Goal: Task Accomplishment & Management: Manage account settings

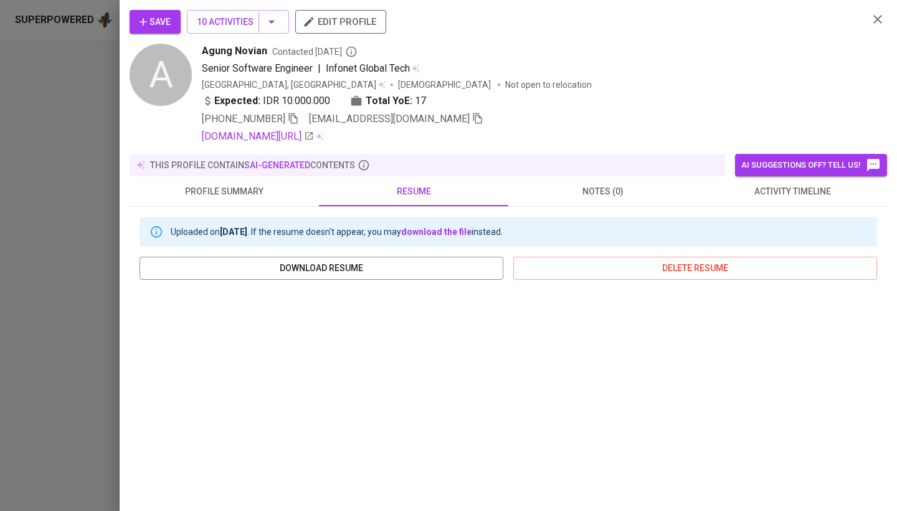
click at [876, 17] on icon "button" at bounding box center [877, 19] width 9 height 9
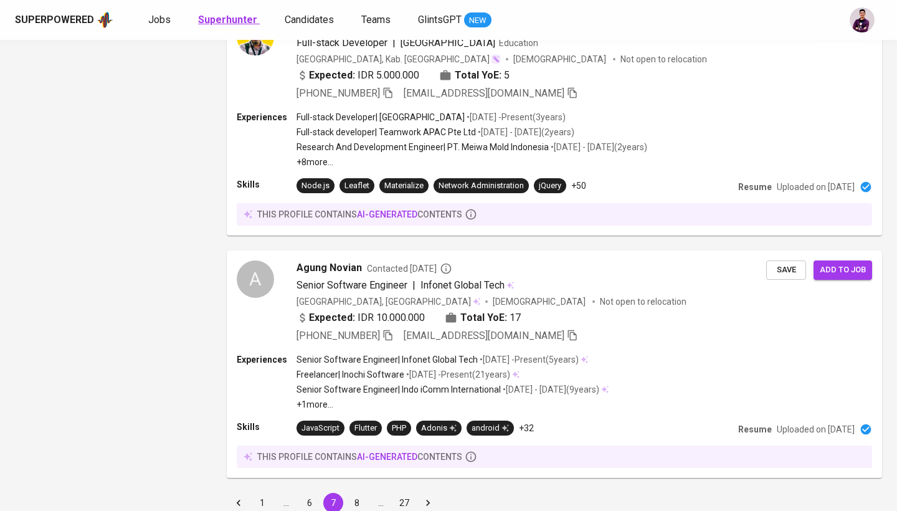
scroll to position [2140, 0]
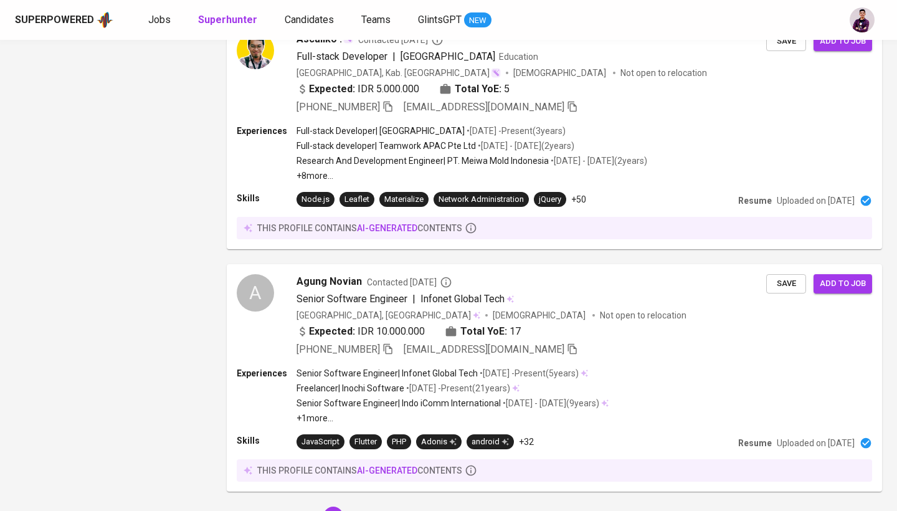
click at [161, 11] on div "Superpowered Jobs Superhunter Candidates Teams GlintsGPT NEW" at bounding box center [428, 20] width 827 height 19
click at [161, 20] on span "Jobs" at bounding box center [159, 20] width 22 height 12
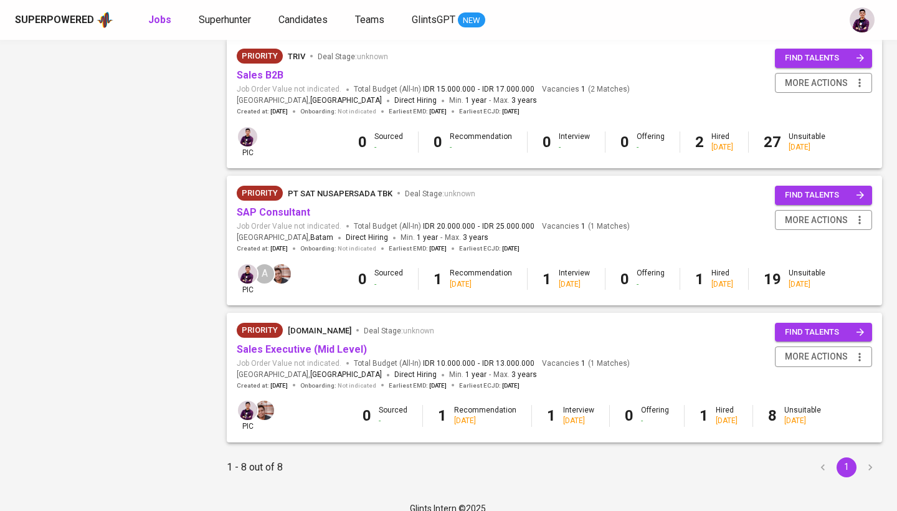
scroll to position [829, 0]
click at [331, 344] on link "Sales Executive (Mid Level)" at bounding box center [302, 350] width 130 height 12
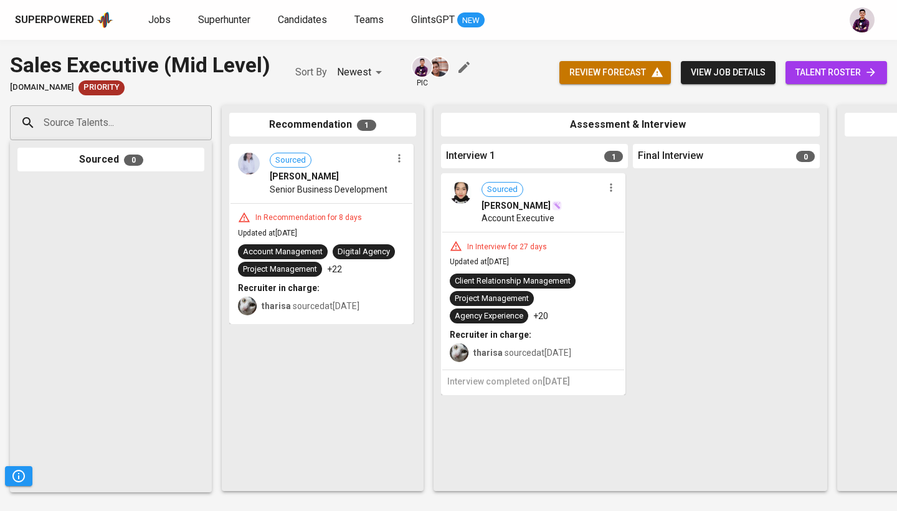
click at [873, 78] on icon at bounding box center [871, 72] width 12 height 12
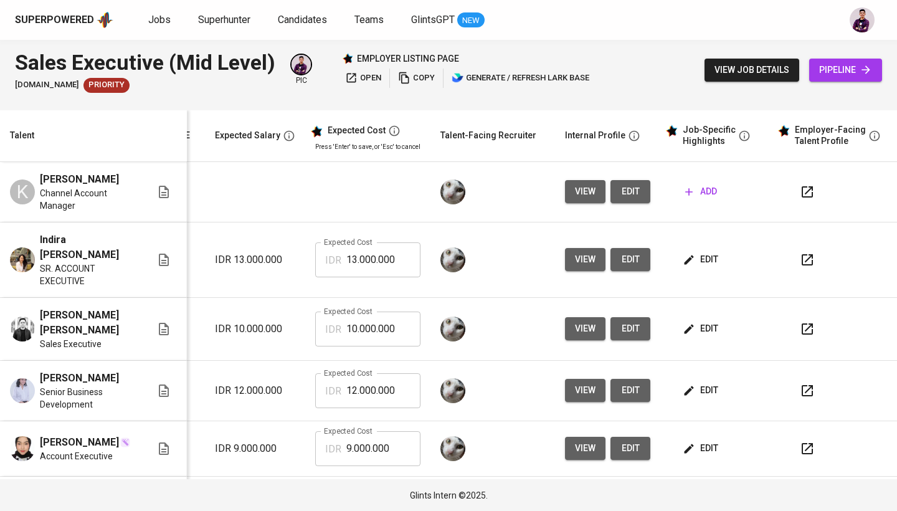
scroll to position [0, 189]
click at [586, 262] on button "view" at bounding box center [585, 259] width 40 height 23
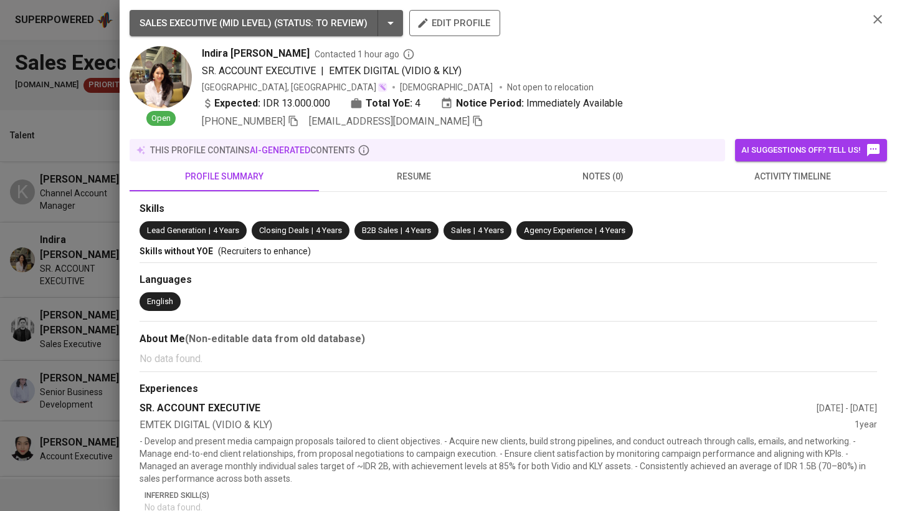
click at [438, 170] on span "resume" at bounding box center [413, 177] width 174 height 16
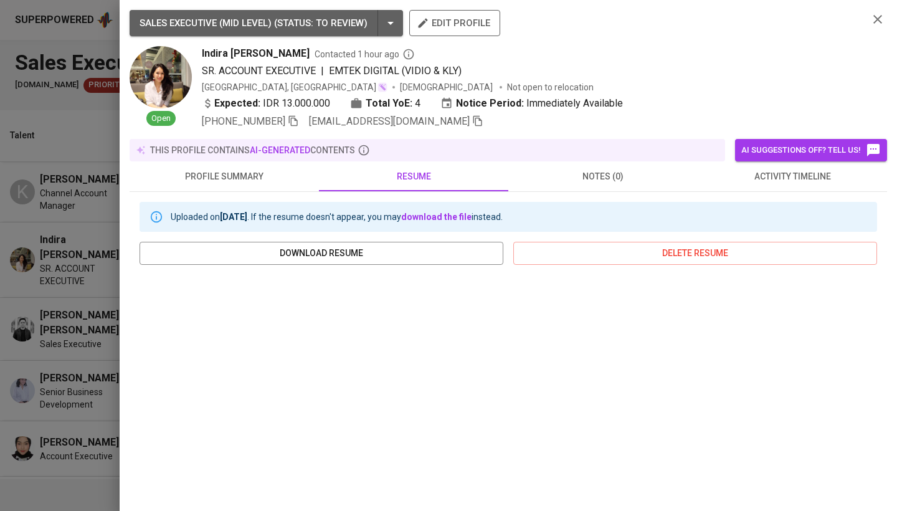
click at [873, 27] on button "button" at bounding box center [877, 19] width 19 height 19
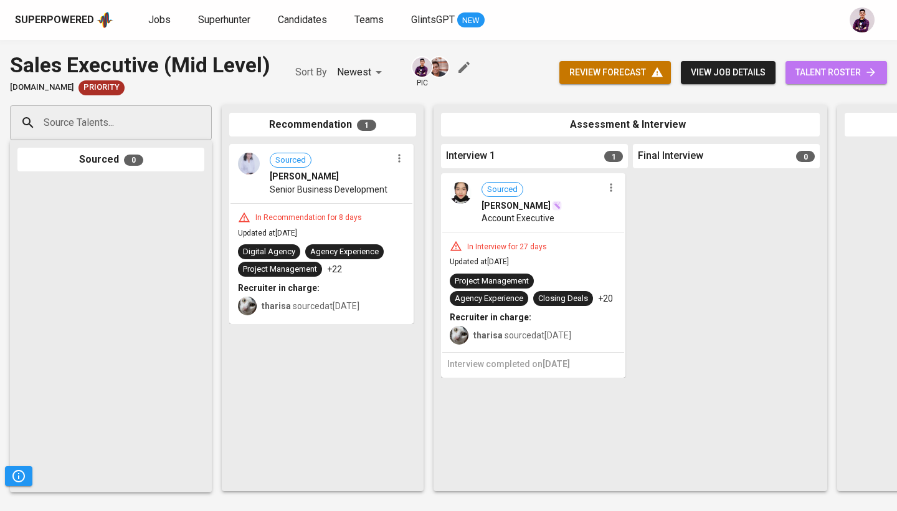
click at [839, 72] on span "talent roster" at bounding box center [837, 73] width 82 height 16
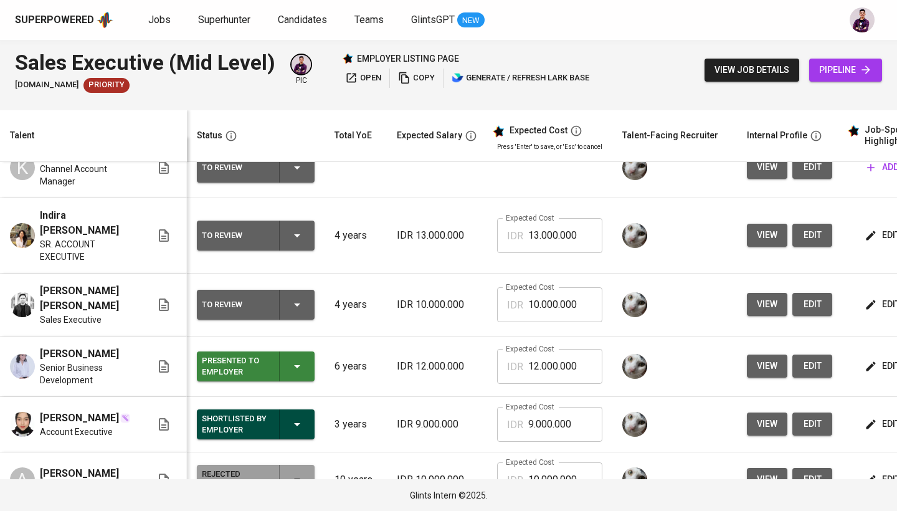
scroll to position [97, 0]
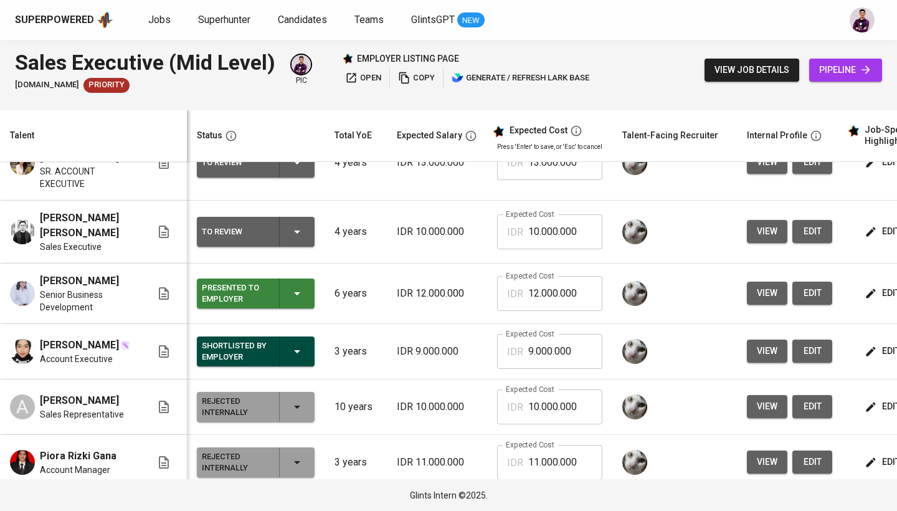
click at [292, 303] on div "Presented to Employer" at bounding box center [256, 293] width 108 height 30
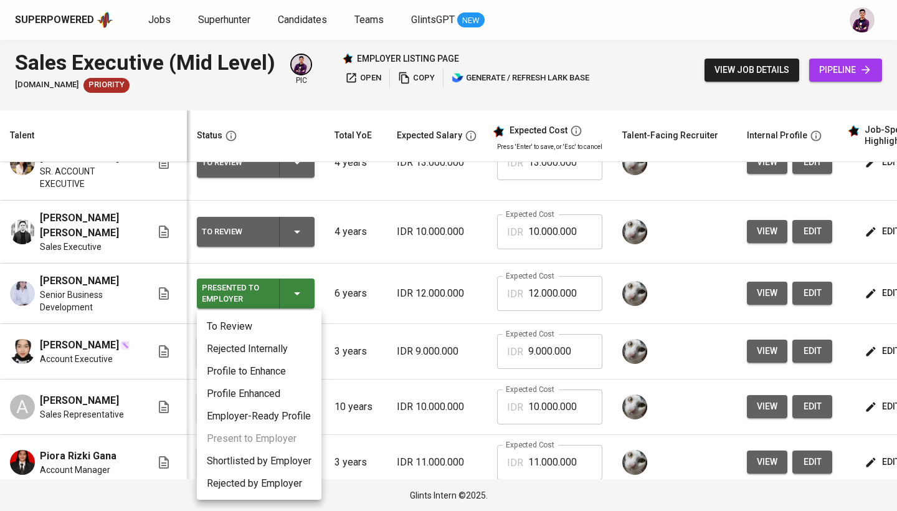
click at [282, 356] on li "Rejected Internally" at bounding box center [259, 349] width 125 height 22
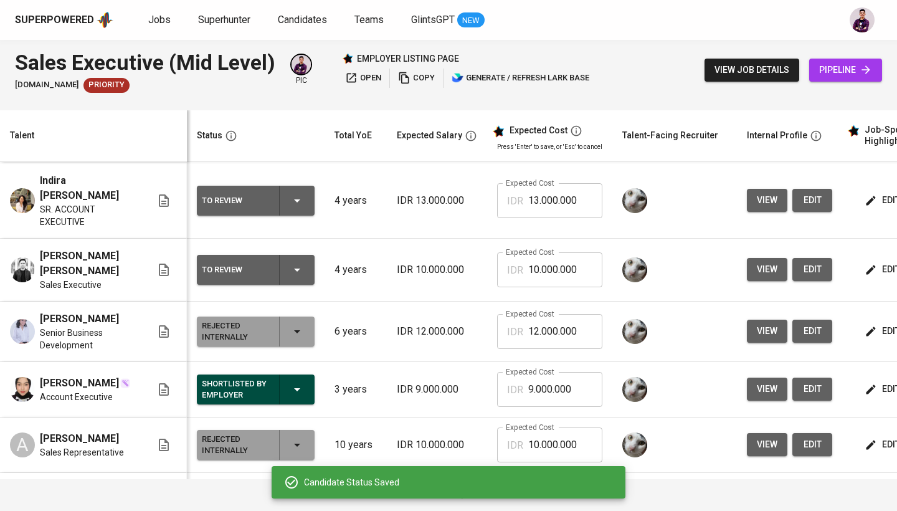
scroll to position [50, 0]
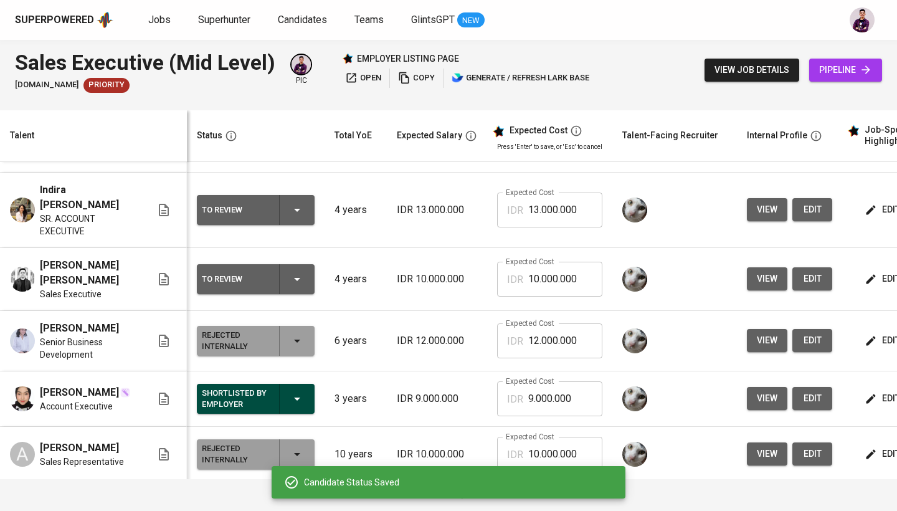
click at [307, 211] on div "To Review" at bounding box center [256, 210] width 108 height 30
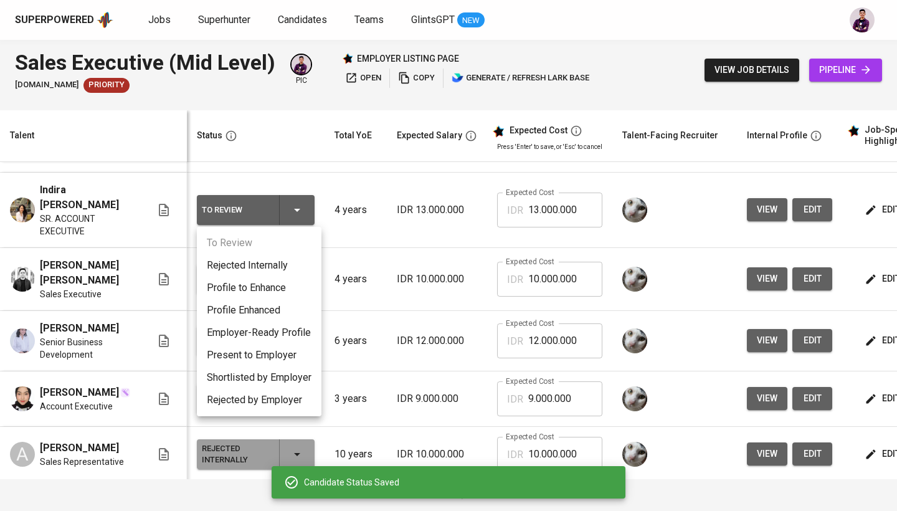
click at [303, 350] on li "Present to Employer" at bounding box center [259, 355] width 125 height 22
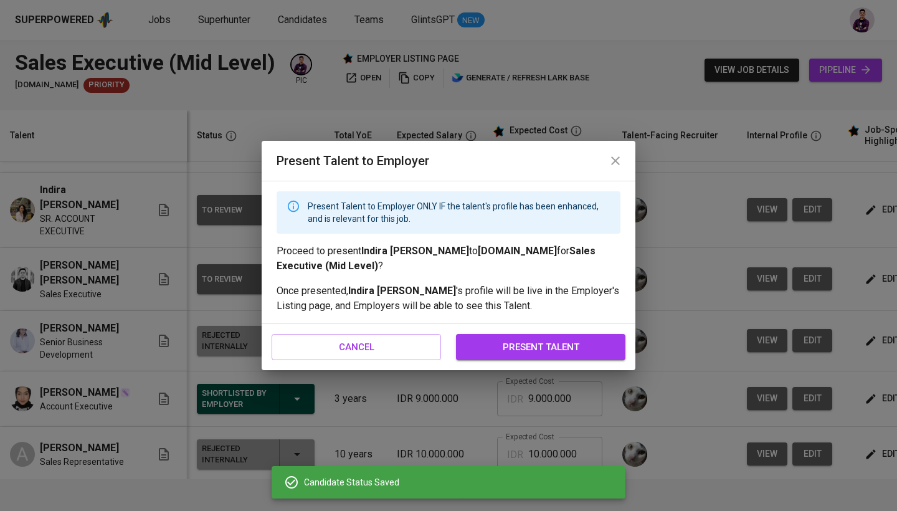
click at [543, 355] on button "present talent" at bounding box center [540, 347] width 169 height 26
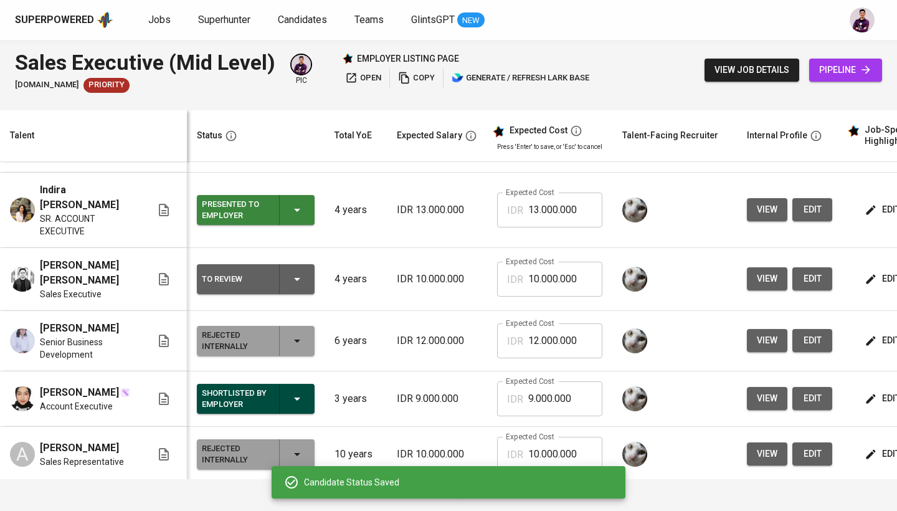
click at [296, 269] on div "To Review" at bounding box center [256, 279] width 108 height 30
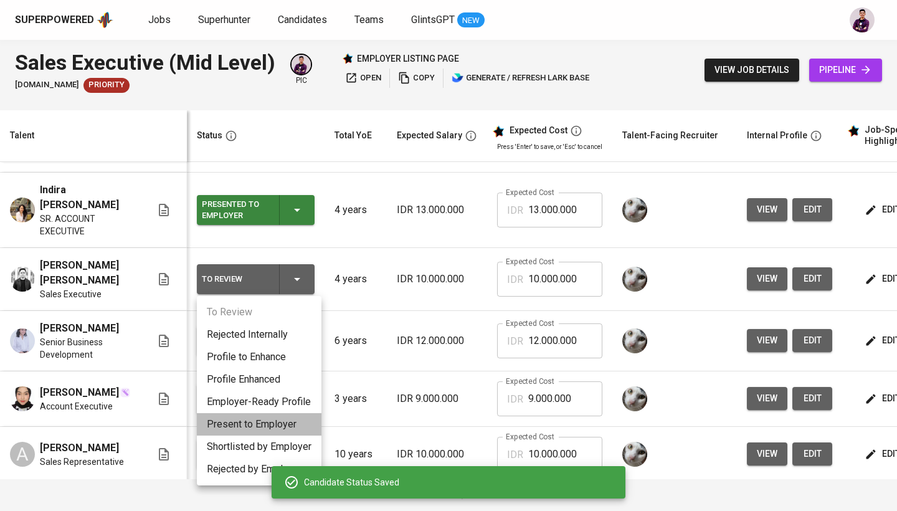
click at [282, 422] on li "Present to Employer" at bounding box center [259, 424] width 125 height 22
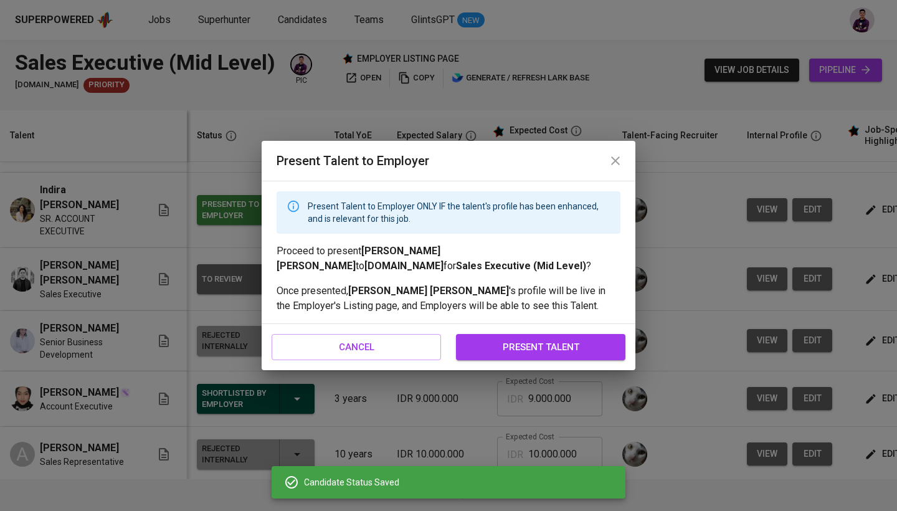
click at [536, 351] on span "present talent" at bounding box center [541, 347] width 142 height 16
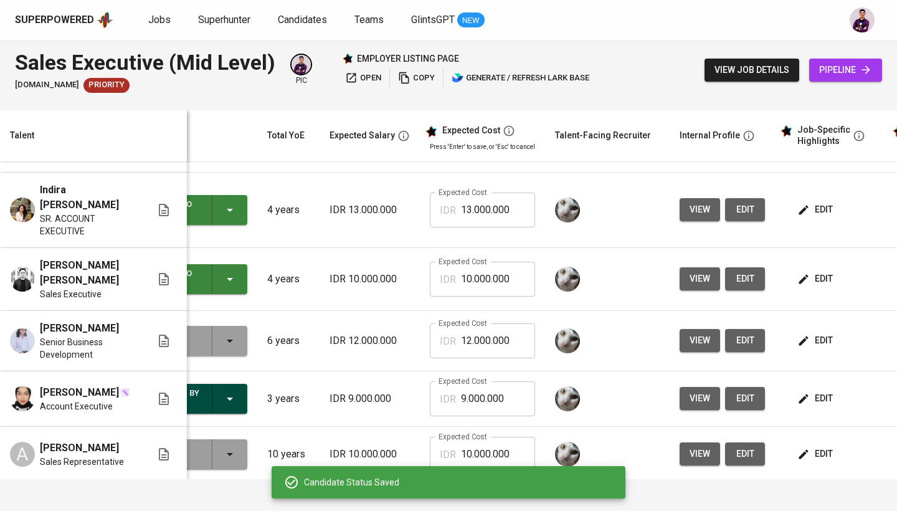
scroll to position [0, 67]
click at [822, 205] on span "edit" at bounding box center [816, 210] width 33 height 16
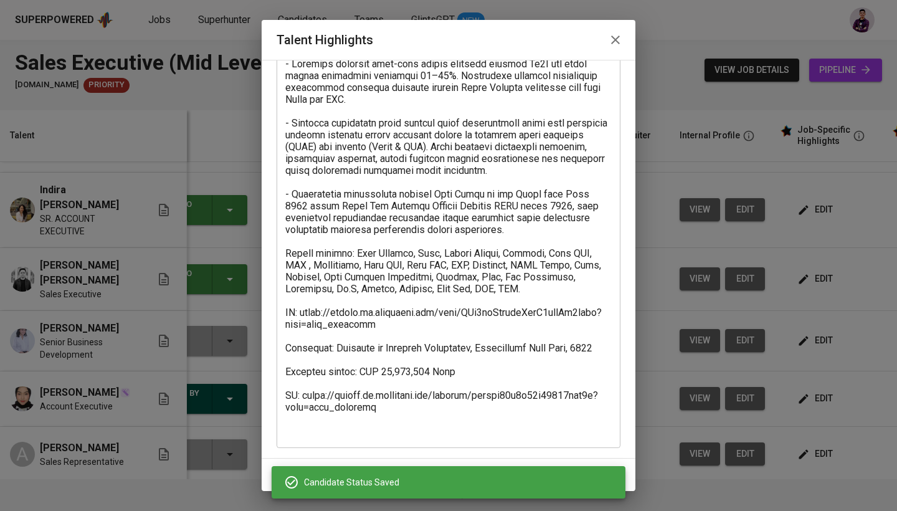
scroll to position [84, 0]
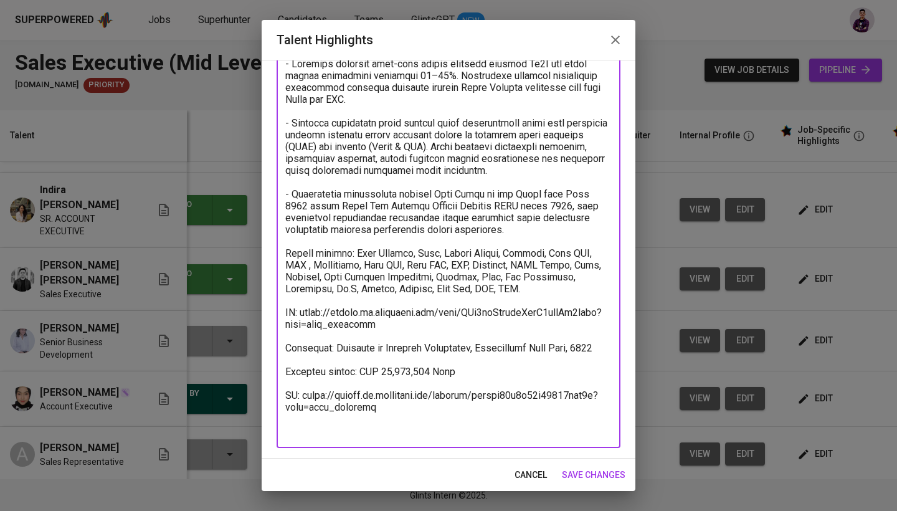
drag, startPoint x: 383, startPoint y: 435, endPoint x: 271, endPoint y: 410, distance: 115.0
click at [271, 410] on div "Enhance the Talent's profile by adding highlights relevant to this job - accomp…" at bounding box center [449, 259] width 374 height 399
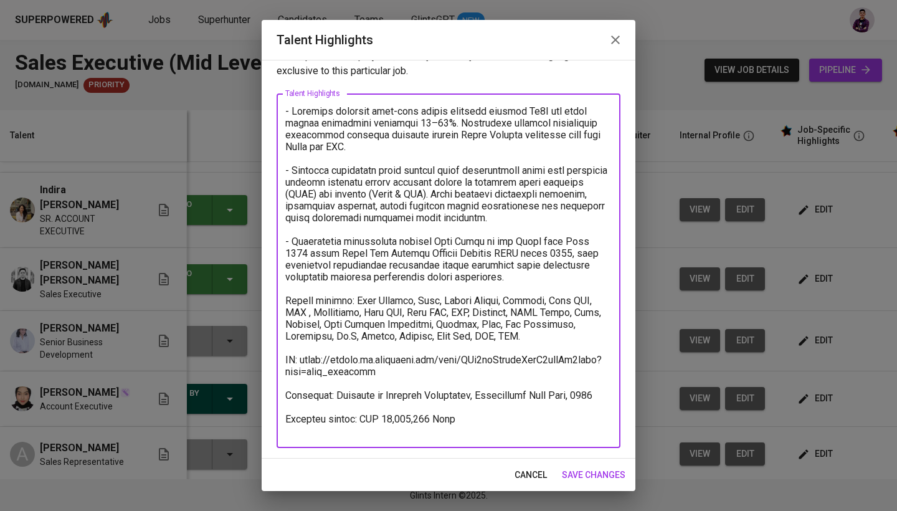
scroll to position [37, 0]
type textarea "- Loremips dolorsit amet-cons adipis elitsedd eiusmod Te8I utl etdol magnaa eni…"
click at [617, 480] on span "save changes" at bounding box center [594, 475] width 64 height 16
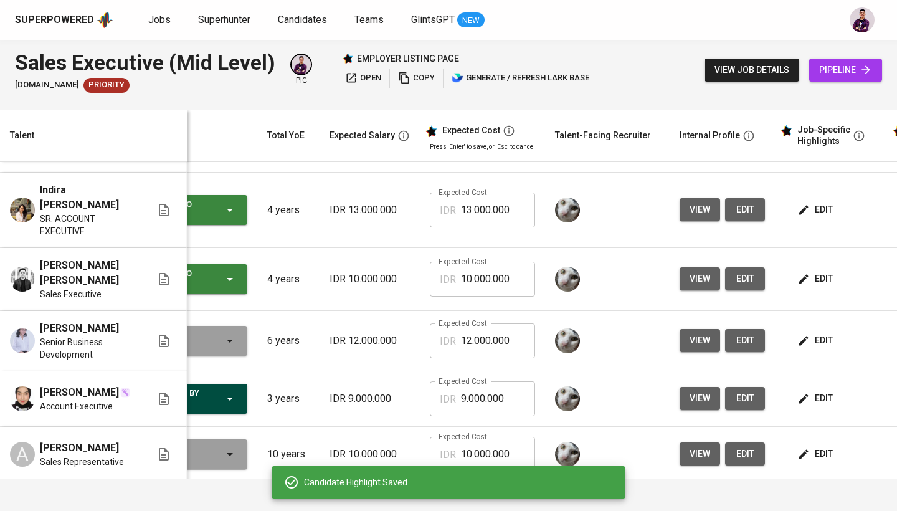
click at [819, 287] on button "edit" at bounding box center [816, 278] width 43 height 23
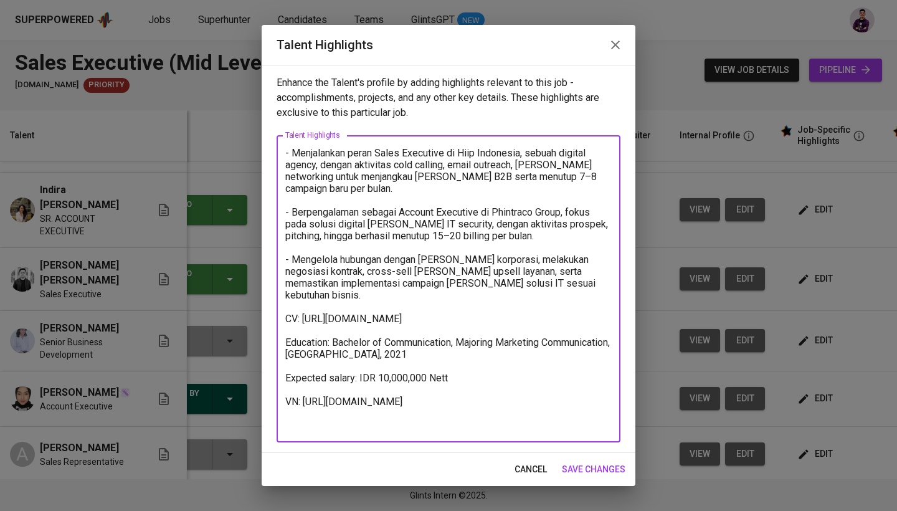
drag, startPoint x: 394, startPoint y: 426, endPoint x: 264, endPoint y: 413, distance: 130.2
click at [264, 413] on div "Enhance the Talent's profile by adding highlights relevant to this job - accomp…" at bounding box center [449, 259] width 374 height 388
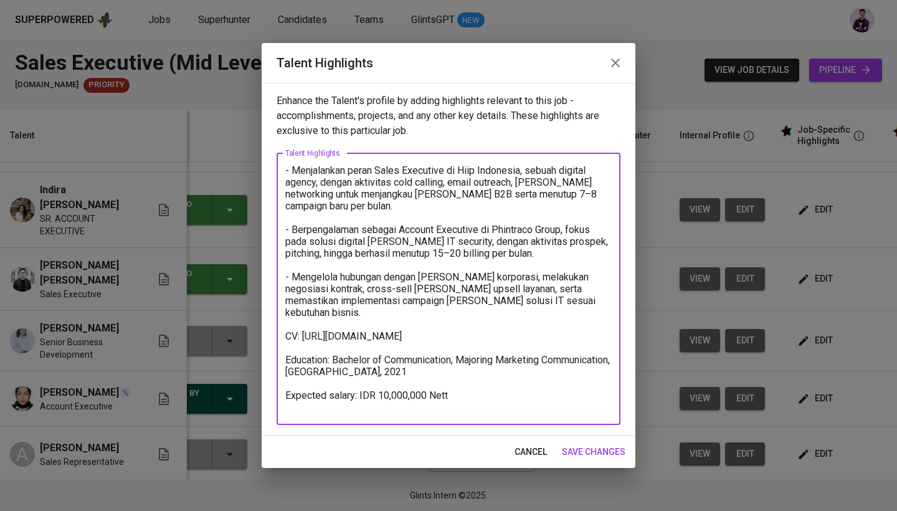
type textarea "- Menjalankan peran Sales Executive di Hiip Indonesia, sebuah digital agency, d…"
click at [580, 456] on span "save changes" at bounding box center [594, 452] width 64 height 16
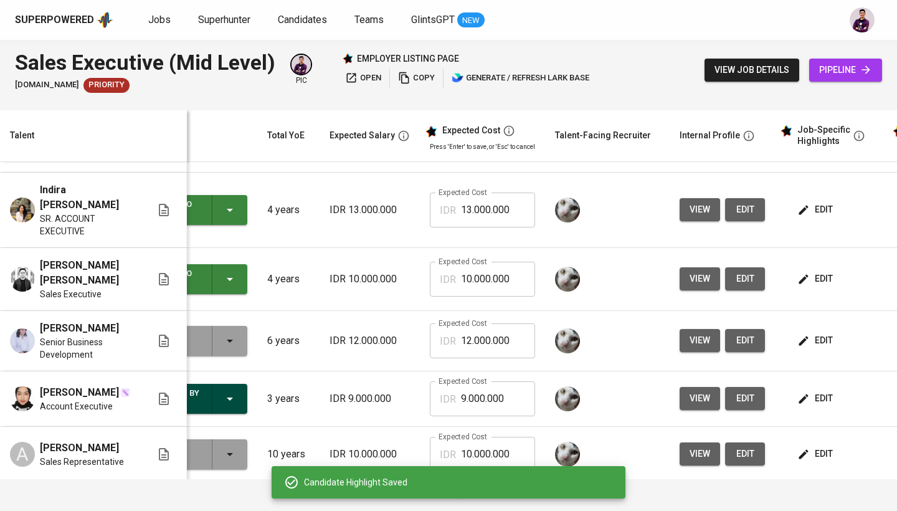
scroll to position [0, 0]
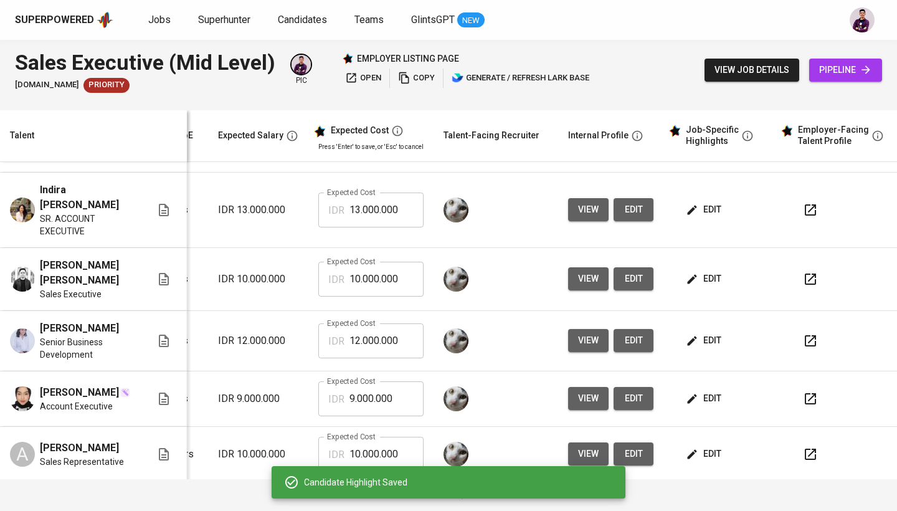
click at [370, 77] on span "open" at bounding box center [363, 78] width 36 height 14
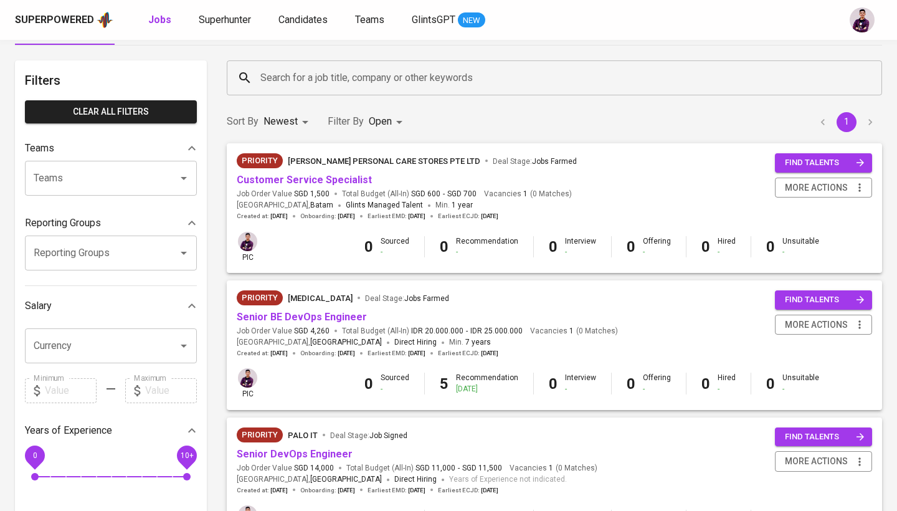
scroll to position [39, 0]
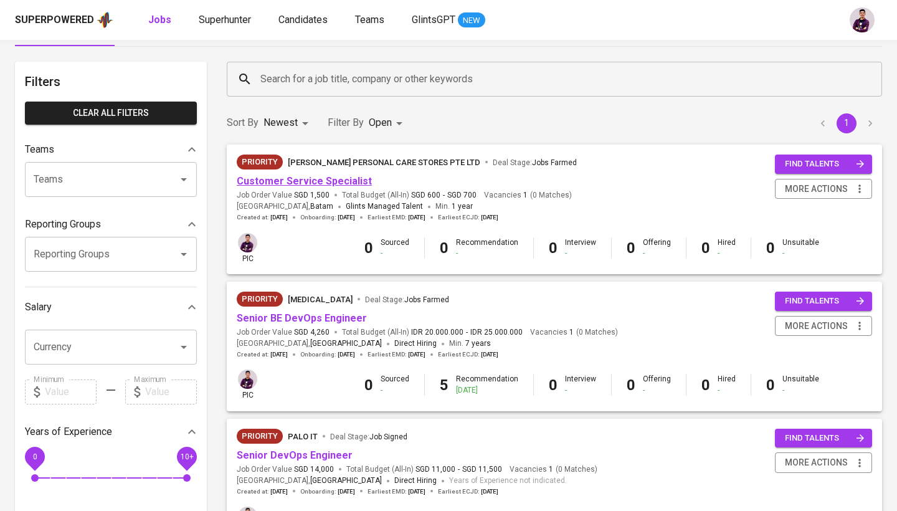
click at [316, 186] on link "Customer Service Specialist" at bounding box center [304, 181] width 135 height 12
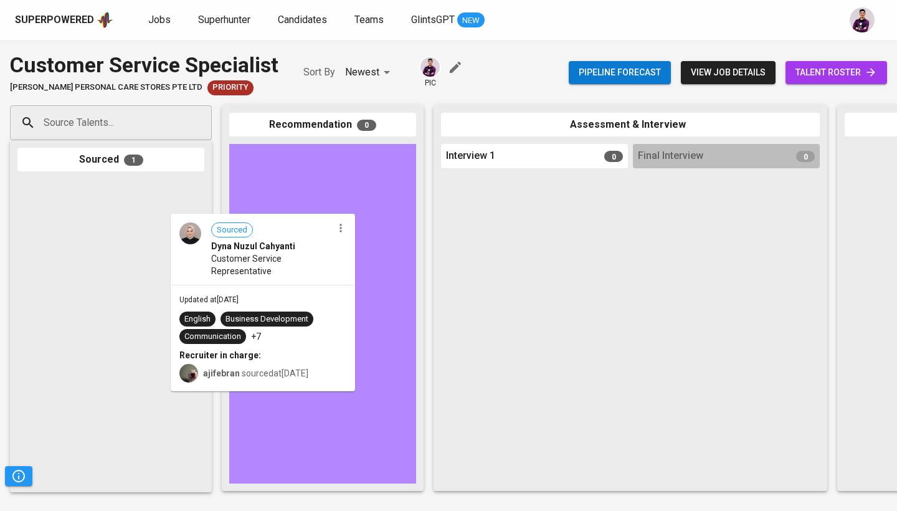
drag, startPoint x: 100, startPoint y: 235, endPoint x: 307, endPoint y: 270, distance: 209.9
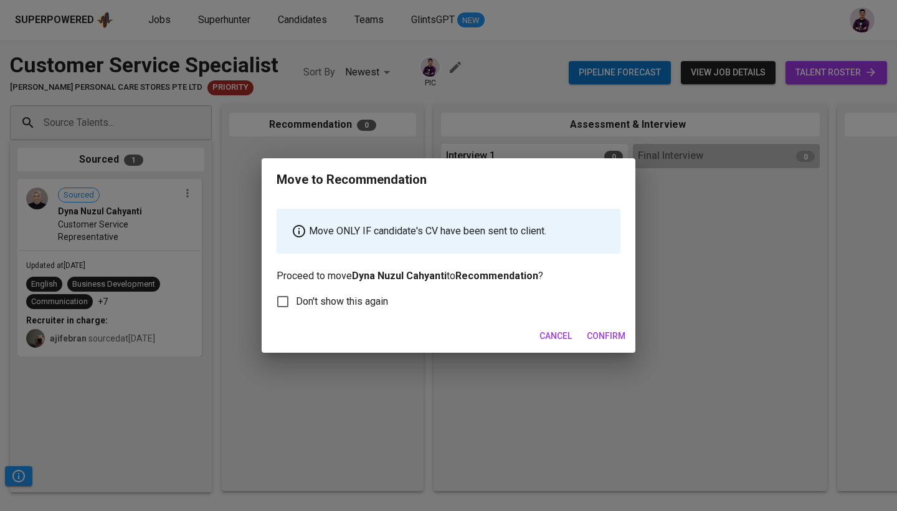
click at [599, 336] on span "Confirm" at bounding box center [606, 336] width 39 height 16
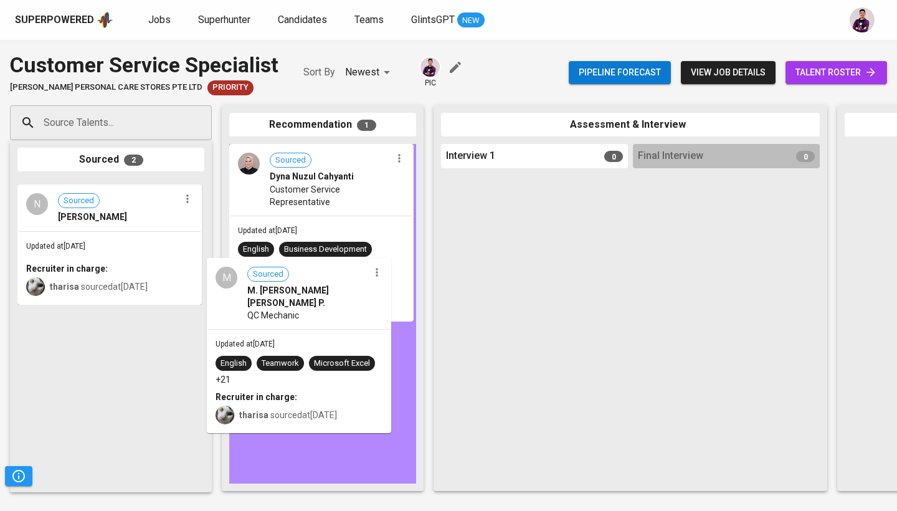
drag, startPoint x: 130, startPoint y: 213, endPoint x: 329, endPoint y: 293, distance: 215.0
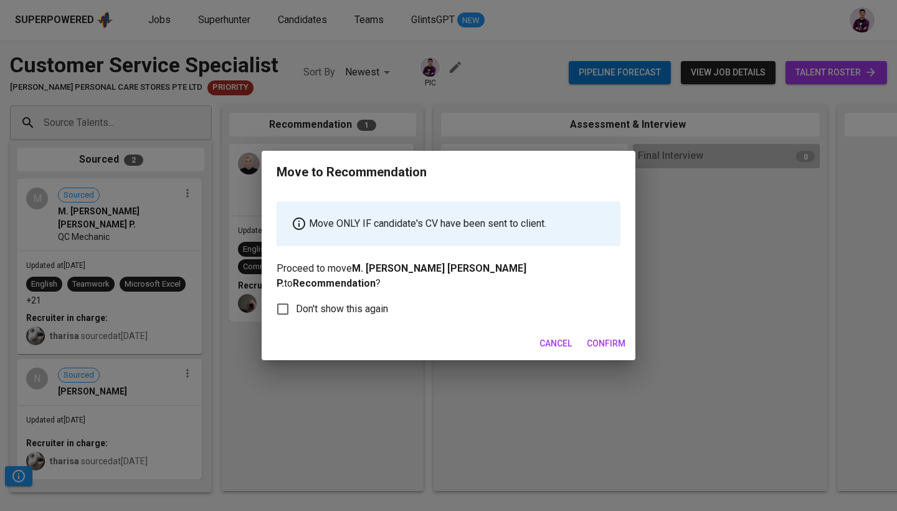
click at [609, 336] on span "Confirm" at bounding box center [606, 344] width 39 height 16
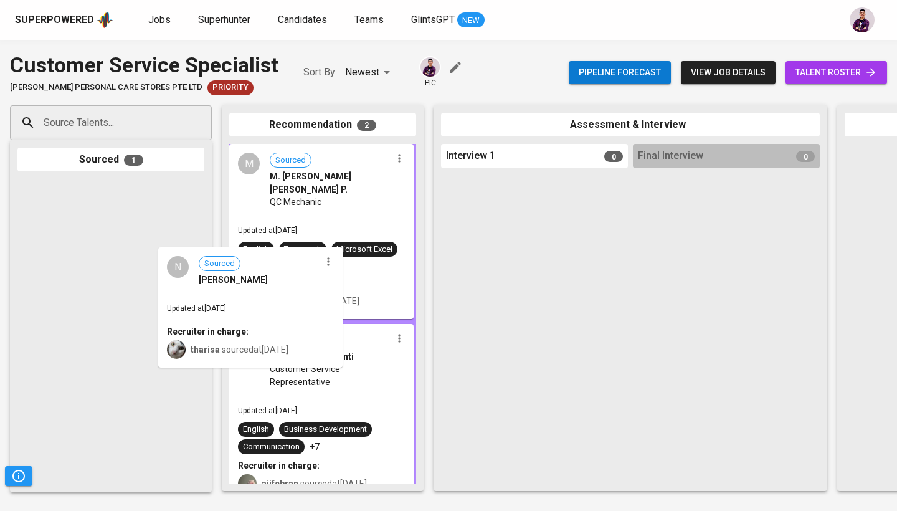
drag, startPoint x: 130, startPoint y: 218, endPoint x: 279, endPoint y: 290, distance: 165.8
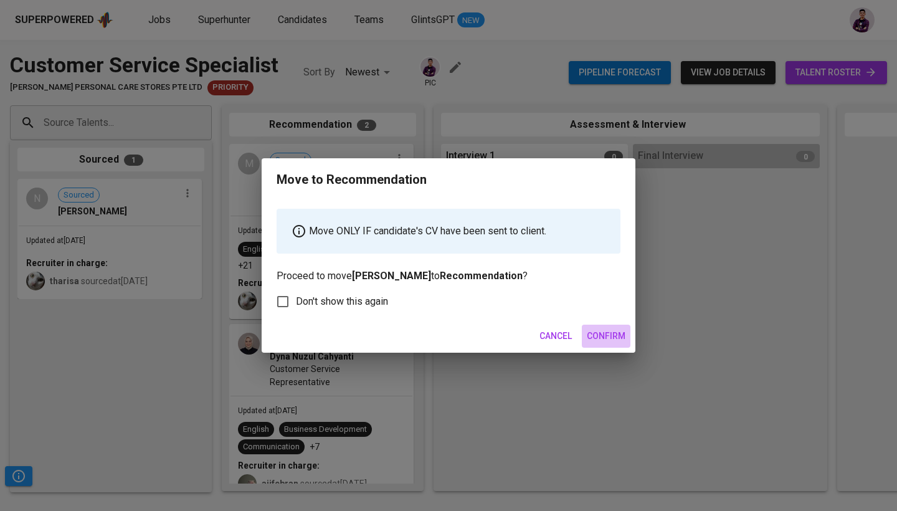
click at [619, 333] on span "Confirm" at bounding box center [606, 336] width 39 height 16
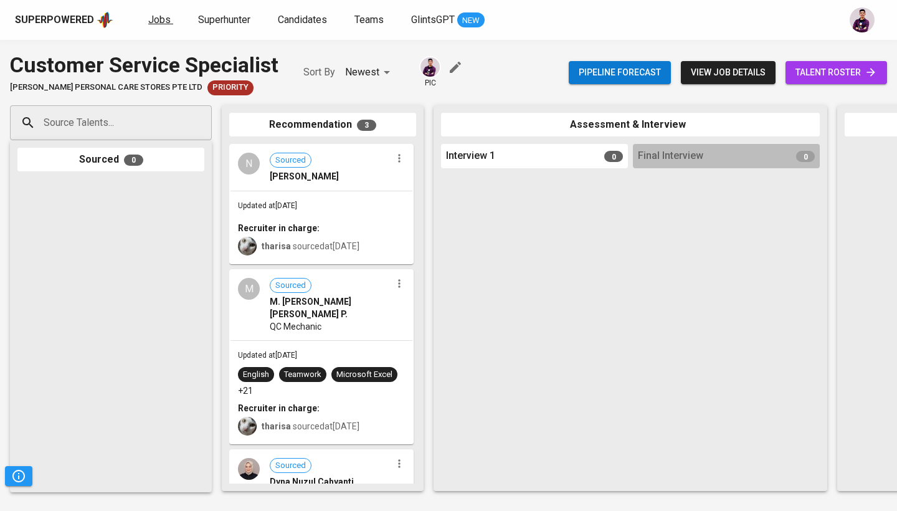
click at [168, 14] on link "Jobs" at bounding box center [160, 20] width 25 height 16
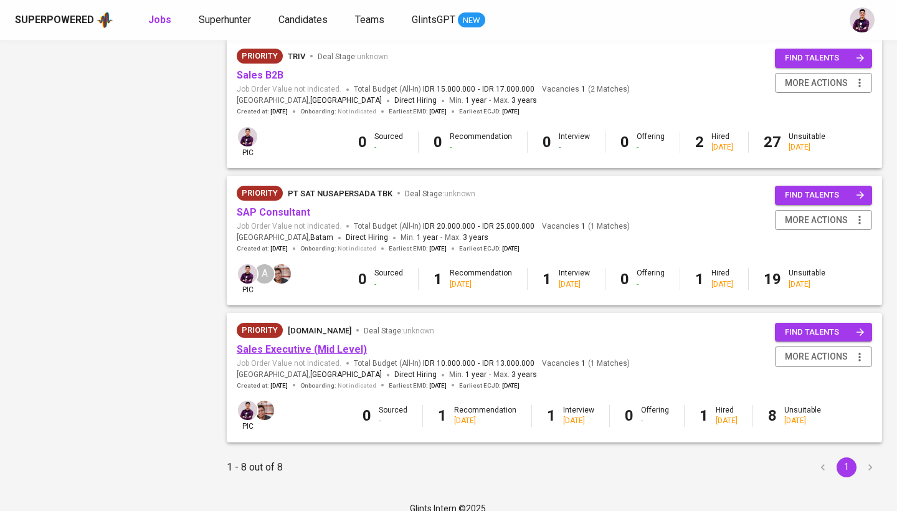
scroll to position [829, 0]
click at [345, 344] on link "Sales Executive (Mid Level)" at bounding box center [302, 350] width 130 height 12
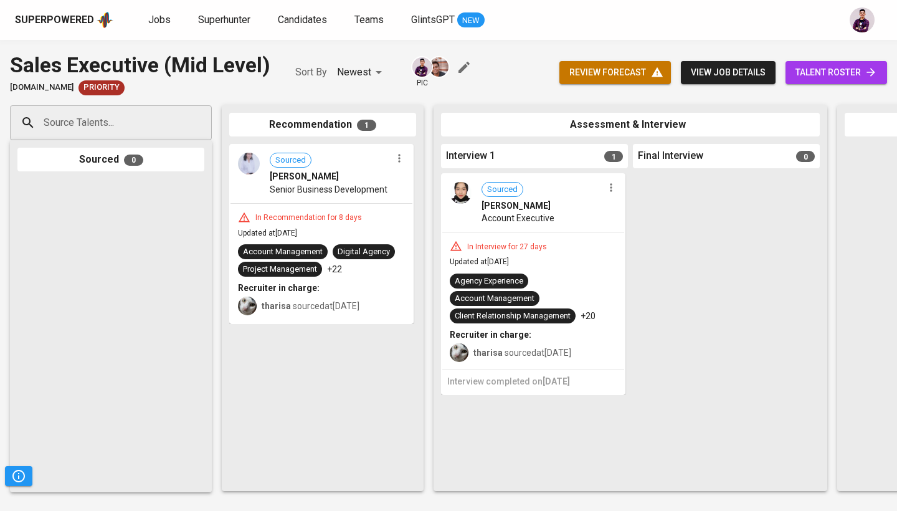
click at [868, 68] on icon at bounding box center [871, 72] width 12 height 12
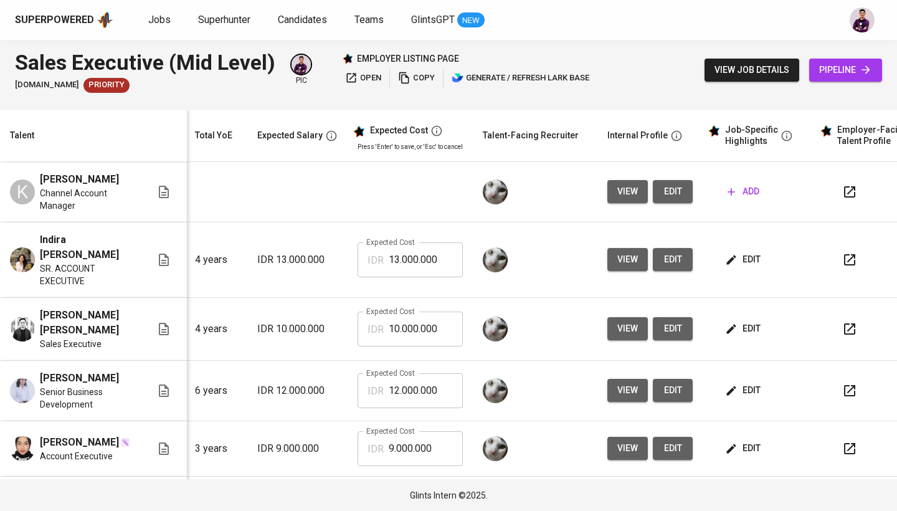
scroll to position [0, 169]
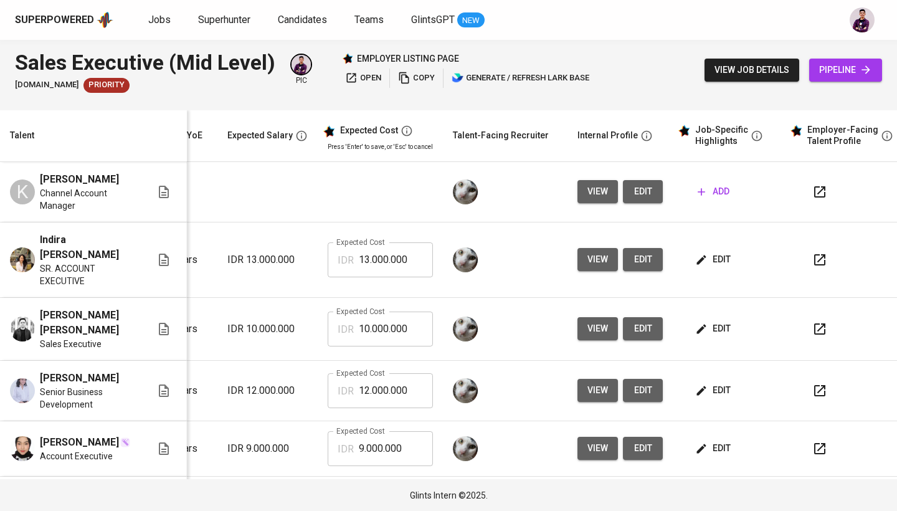
click at [596, 190] on span "view" at bounding box center [597, 192] width 21 height 16
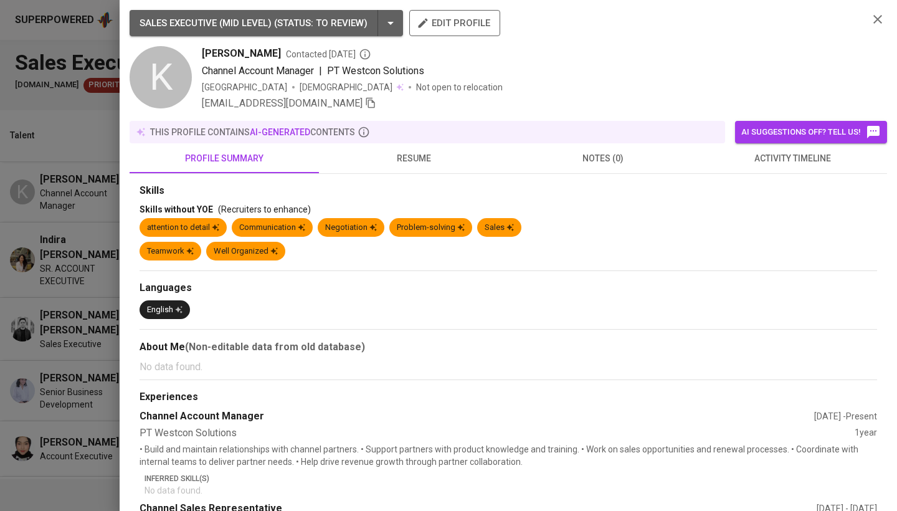
scroll to position [0, 0]
click at [870, 15] on icon "button" at bounding box center [877, 19] width 15 height 15
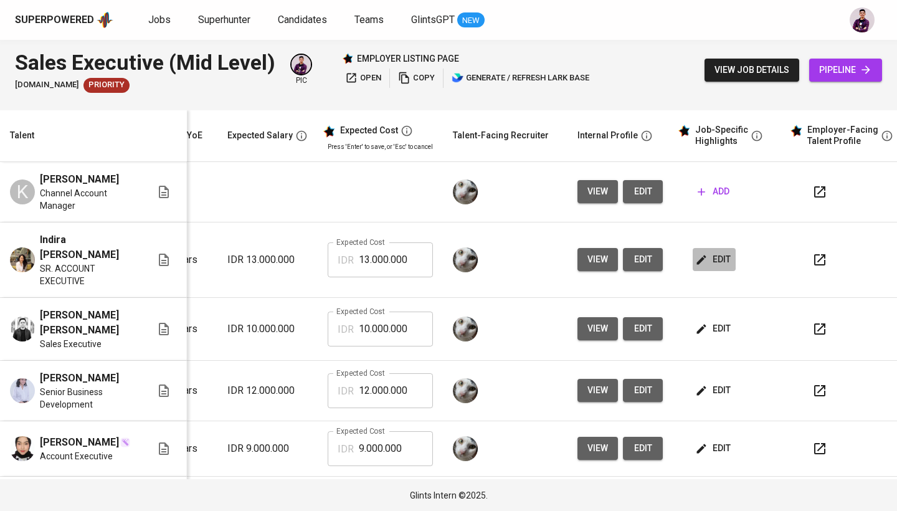
click at [713, 264] on span "edit" at bounding box center [714, 260] width 33 height 16
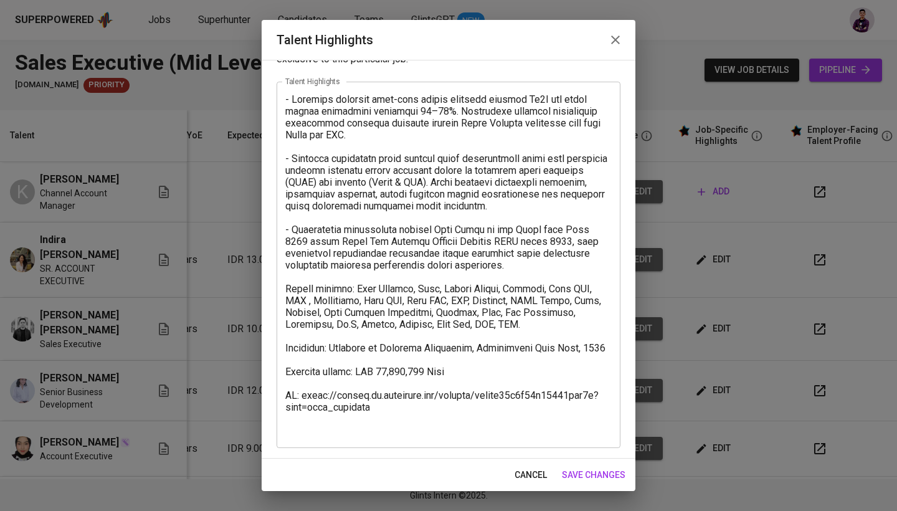
scroll to position [49, 0]
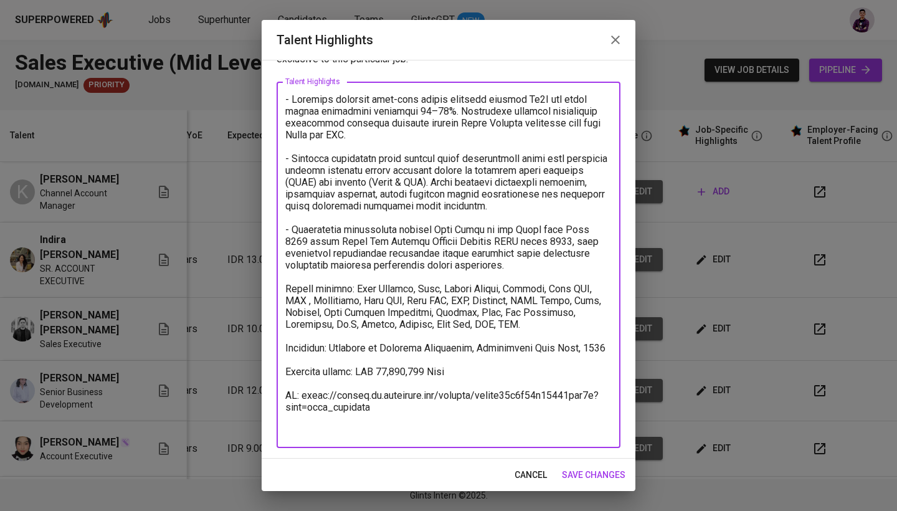
drag, startPoint x: 376, startPoint y: 432, endPoint x: 281, endPoint y: 409, distance: 97.5
click at [281, 409] on div "x Talent Highlights" at bounding box center [449, 265] width 344 height 366
click at [452, 257] on textarea at bounding box center [448, 264] width 326 height 343
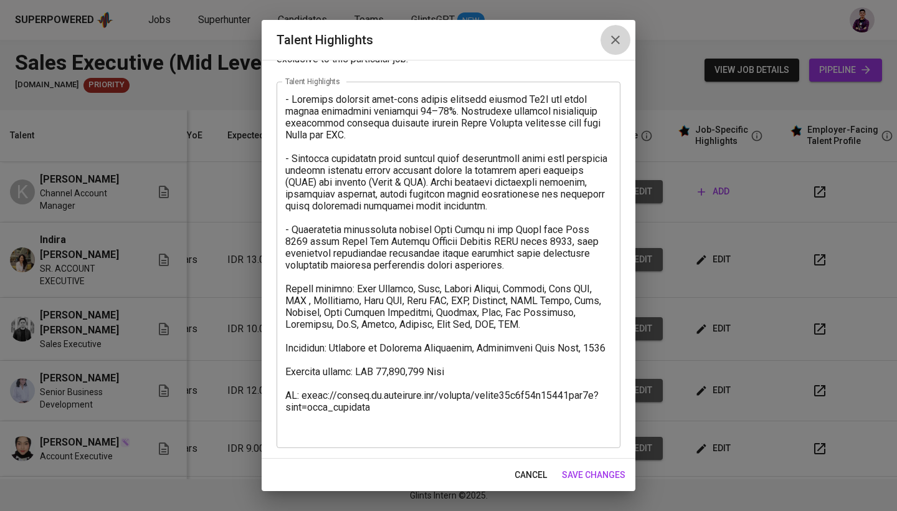
click at [620, 40] on icon "button" at bounding box center [615, 39] width 15 height 15
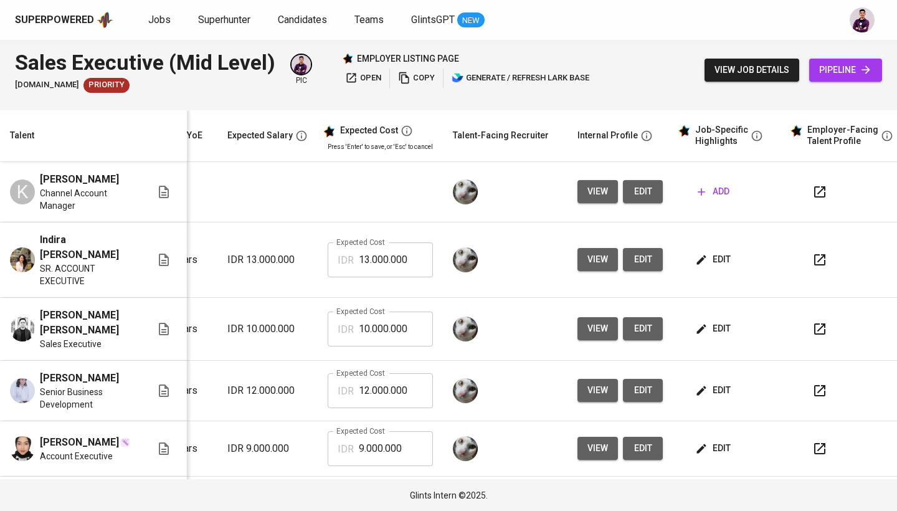
click at [598, 263] on span "view" at bounding box center [597, 260] width 21 height 16
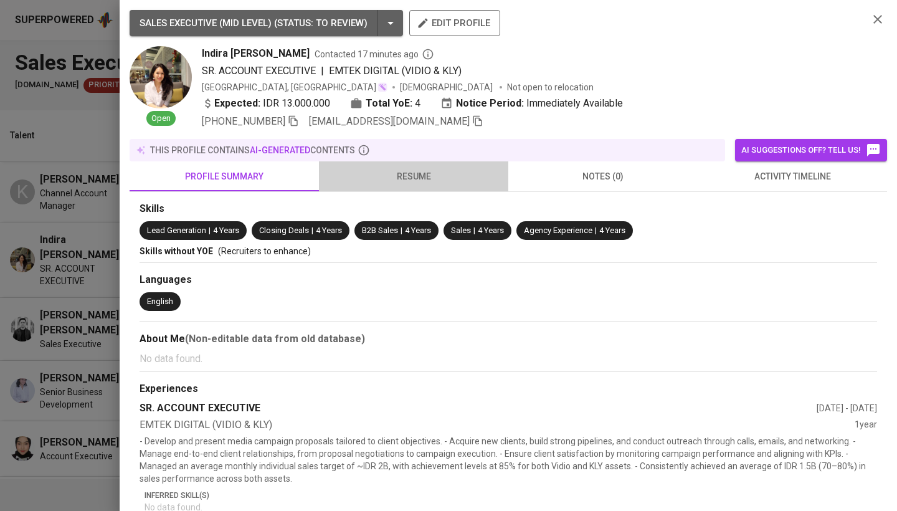
click at [417, 176] on span "resume" at bounding box center [413, 177] width 174 height 16
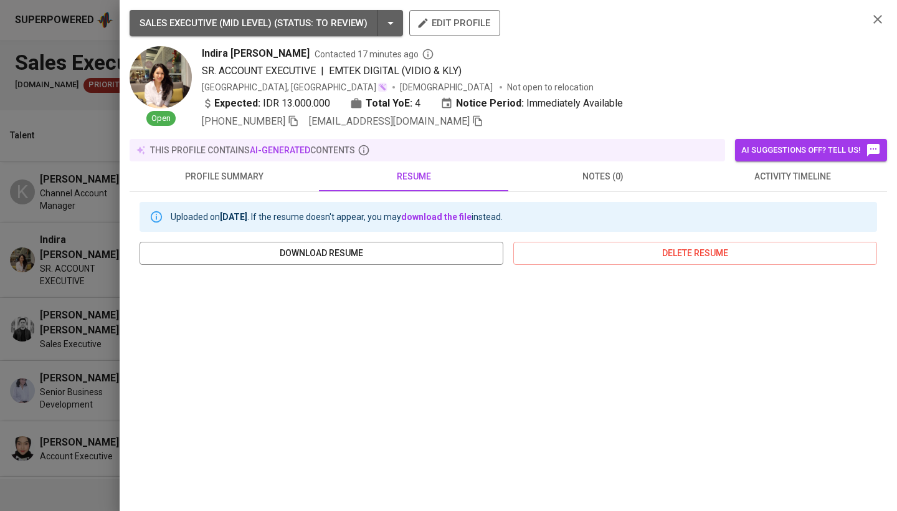
scroll to position [0, 0]
click at [878, 12] on icon "button" at bounding box center [877, 19] width 15 height 15
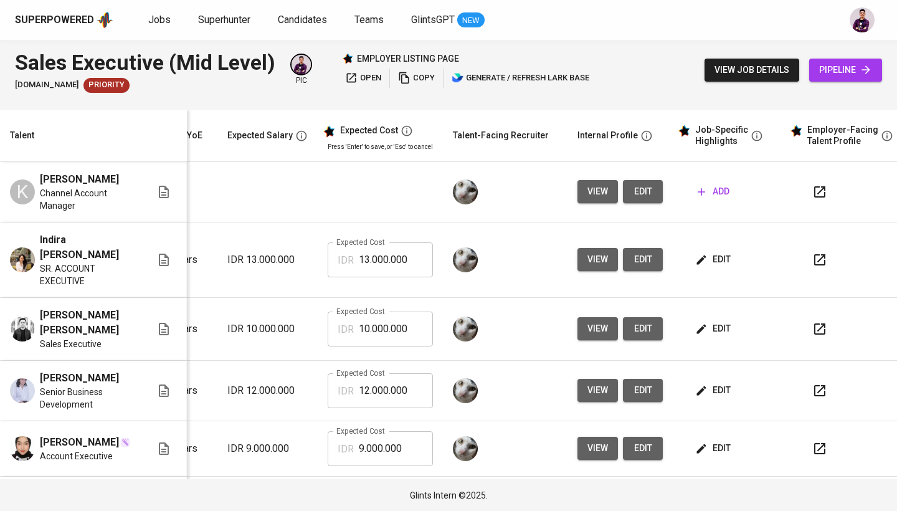
click at [709, 326] on span "edit" at bounding box center [714, 329] width 33 height 16
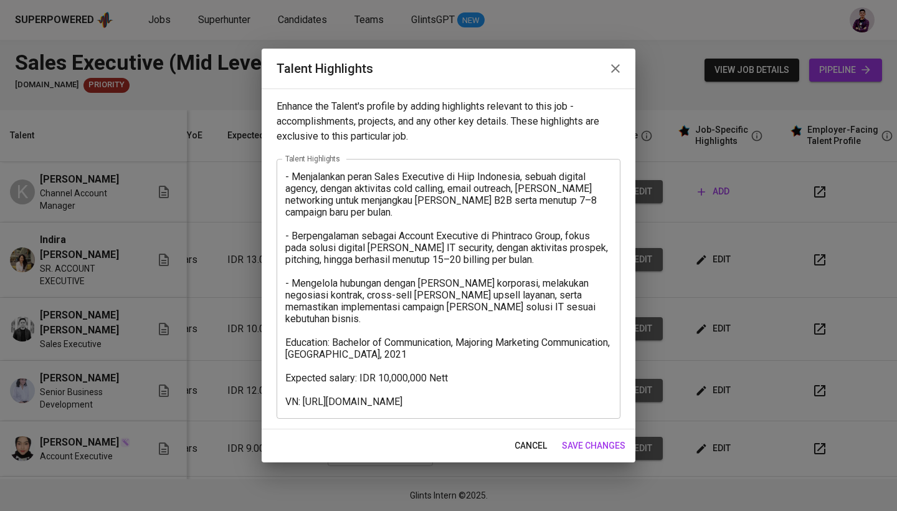
click at [610, 68] on icon "button" at bounding box center [615, 68] width 15 height 15
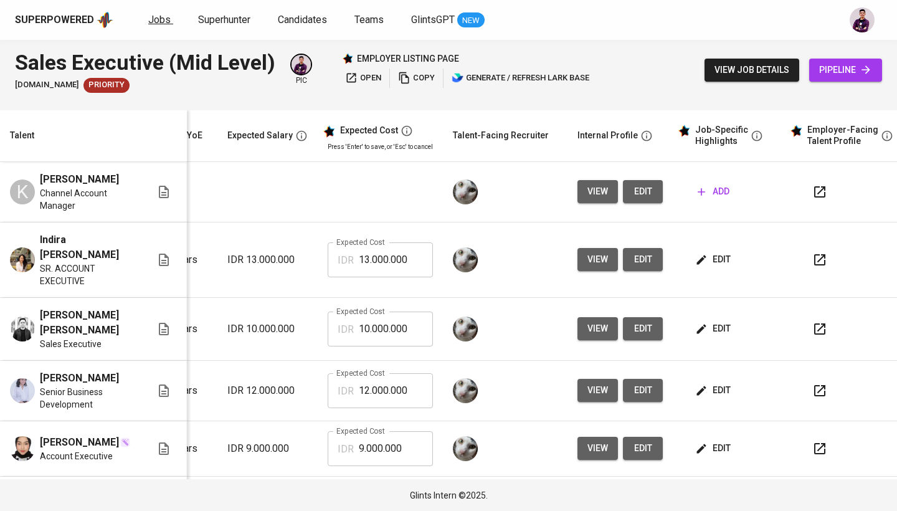
click at [155, 24] on span "Jobs" at bounding box center [159, 20] width 22 height 12
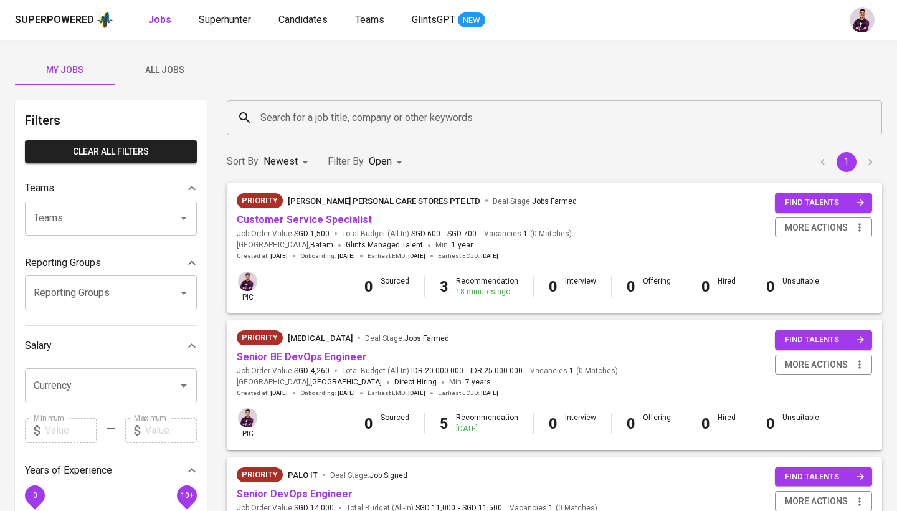
click at [329, 107] on input "Search for a job title, company or other keywords" at bounding box center [557, 118] width 601 height 24
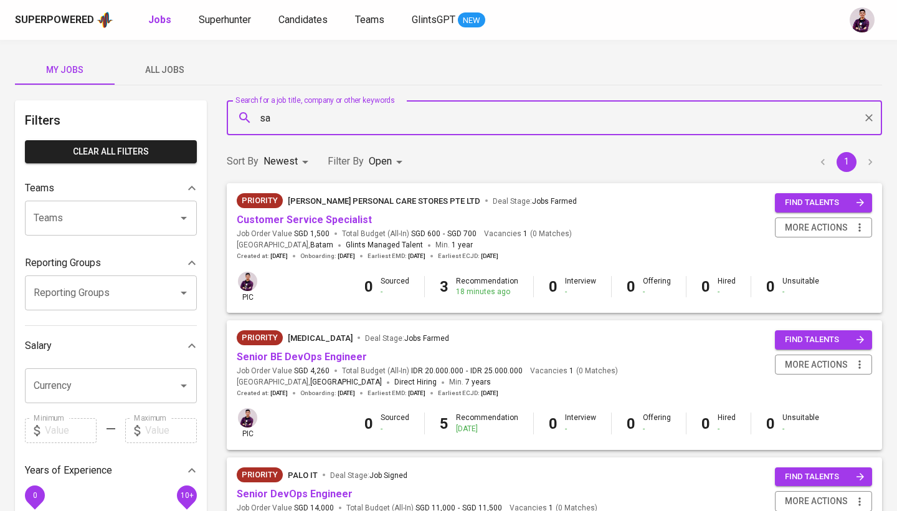
type input "s"
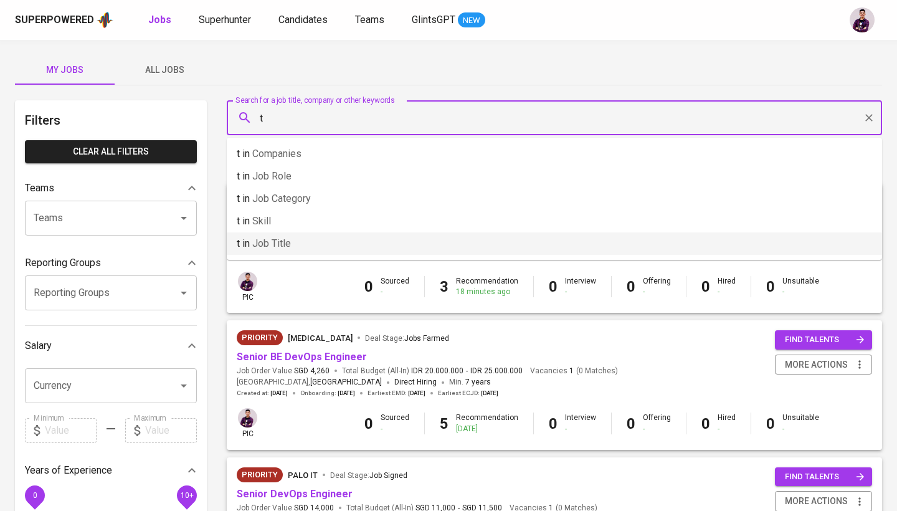
type input "t"
click at [223, 250] on div "Priority [PERSON_NAME] PERSONAL CARE STORES PTE LTD Deal Stage : Jobs Farmed Cu…" at bounding box center [554, 251] width 670 height 137
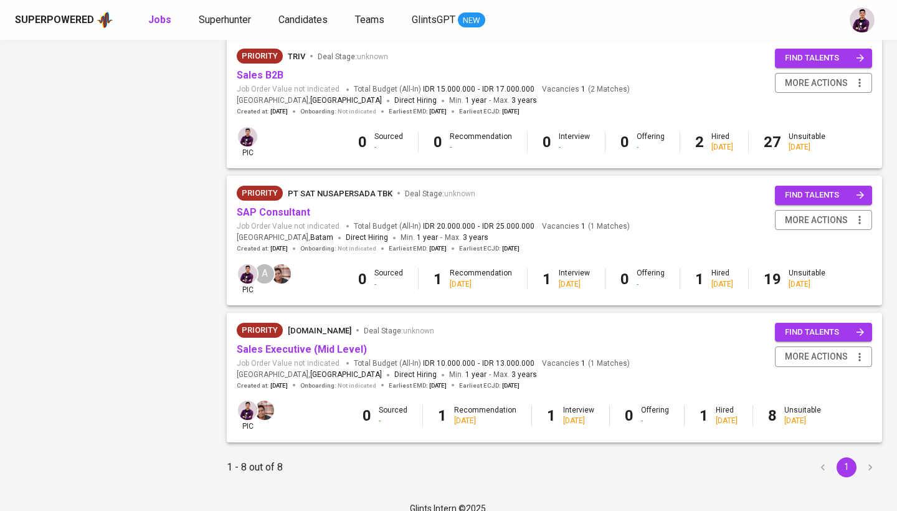
scroll to position [829, 0]
click at [295, 344] on link "Sales Executive (Mid Level)" at bounding box center [302, 350] width 130 height 12
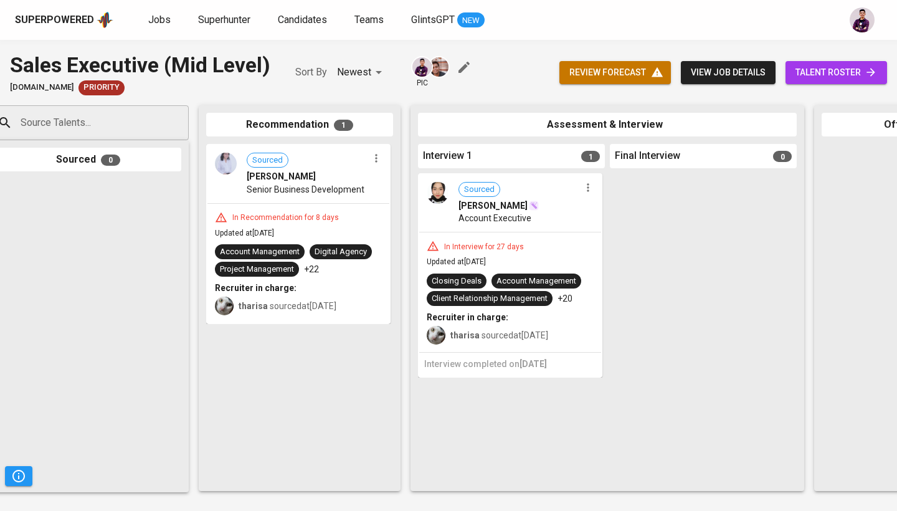
scroll to position [0, 26]
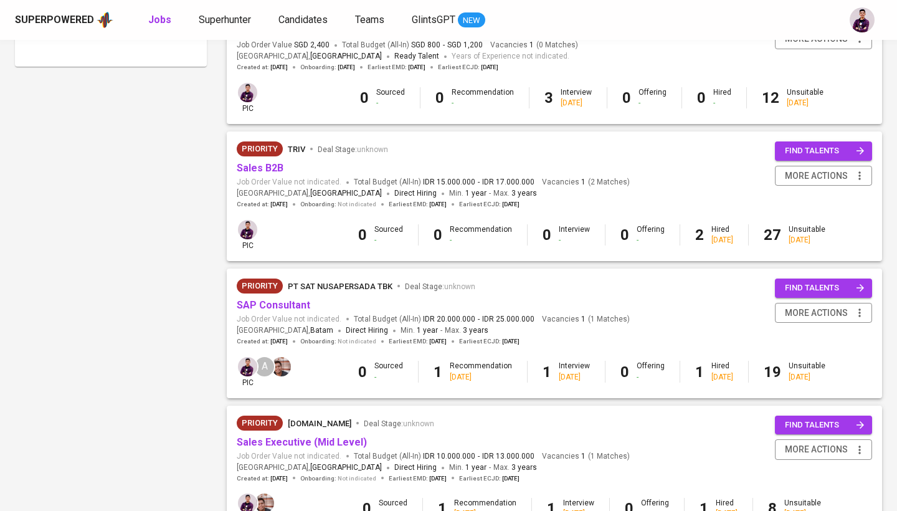
scroll to position [700, 0]
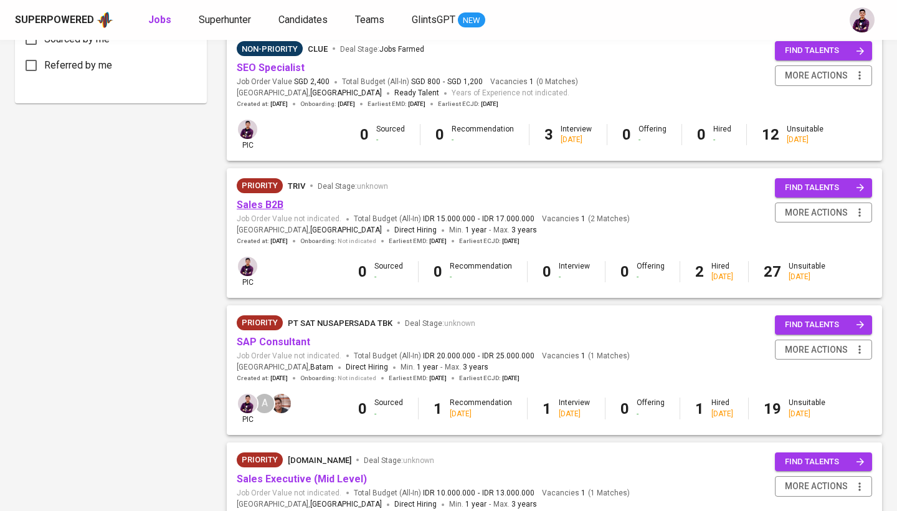
click at [273, 199] on link "Sales B2B" at bounding box center [260, 205] width 47 height 12
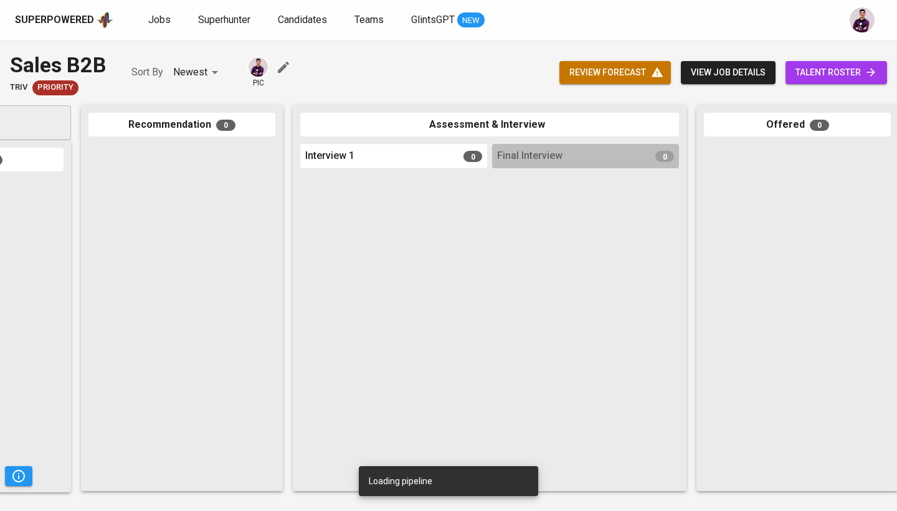
scroll to position [0, 349]
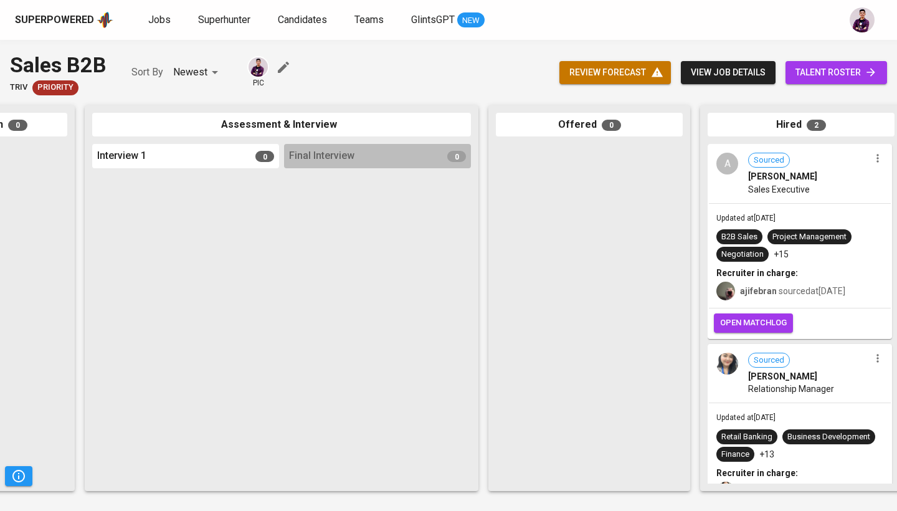
click at [827, 76] on span "talent roster" at bounding box center [837, 73] width 82 height 16
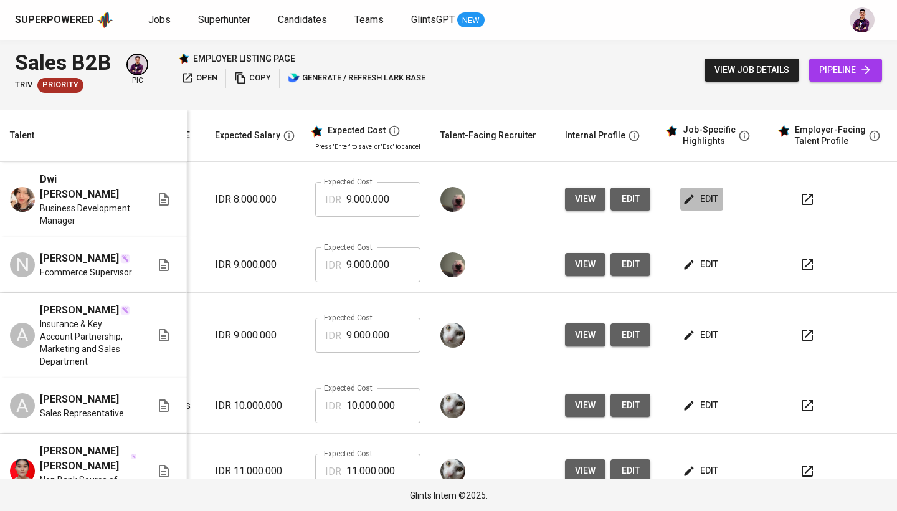
click at [698, 204] on span "edit" at bounding box center [701, 199] width 33 height 16
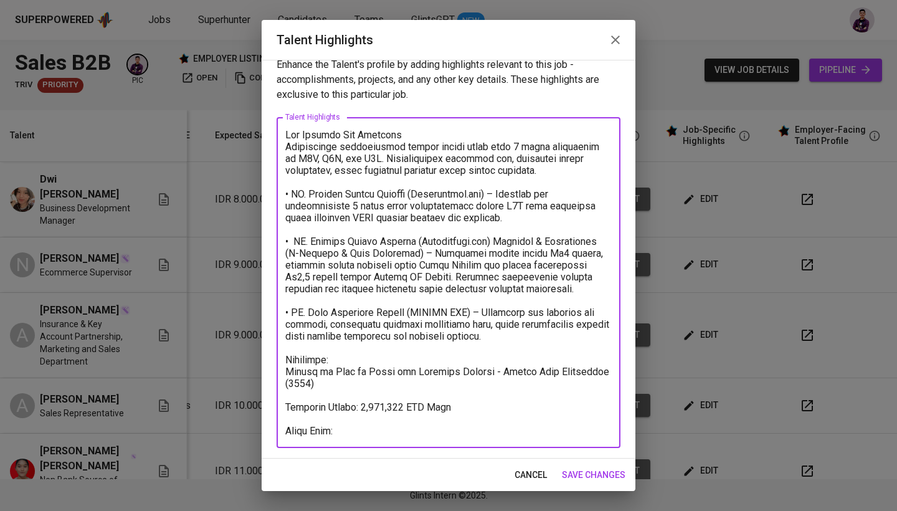
drag, startPoint x: 349, startPoint y: 435, endPoint x: 275, endPoint y: 429, distance: 74.4
click at [275, 429] on div "Enhance the Talent's profile by adding highlights relevant to this job - accomp…" at bounding box center [449, 259] width 374 height 399
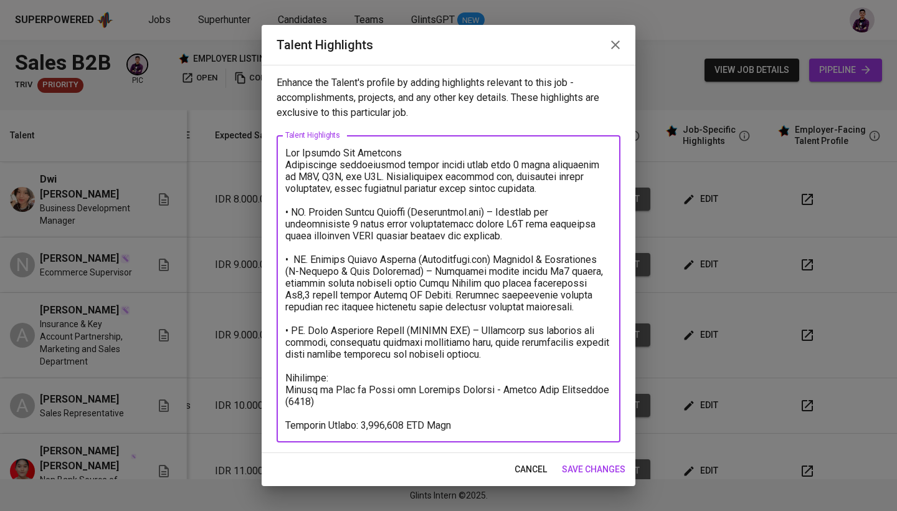
type textarea "Lor Ipsumdo Sit Ametcons Adipiscinge seddoeiusmod tempor incidi utlab etdo 1 ma…"
click at [609, 468] on span "save changes" at bounding box center [594, 470] width 64 height 16
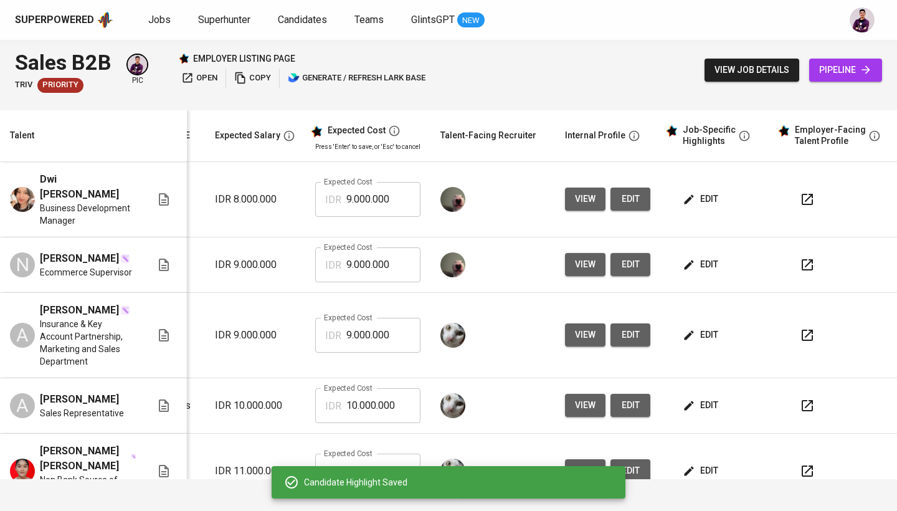
click at [696, 267] on span "edit" at bounding box center [701, 265] width 33 height 16
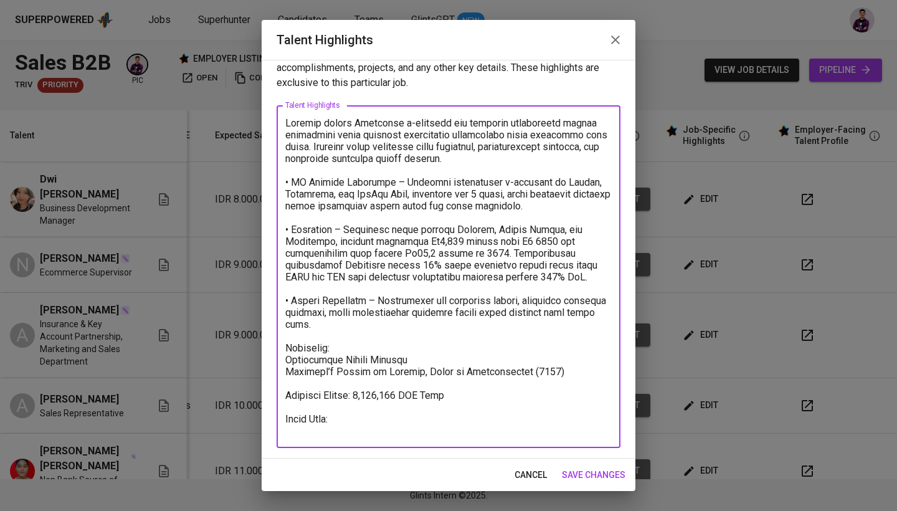
drag, startPoint x: 368, startPoint y: 427, endPoint x: 288, endPoint y: 433, distance: 80.6
click at [288, 433] on textarea at bounding box center [448, 277] width 326 height 320
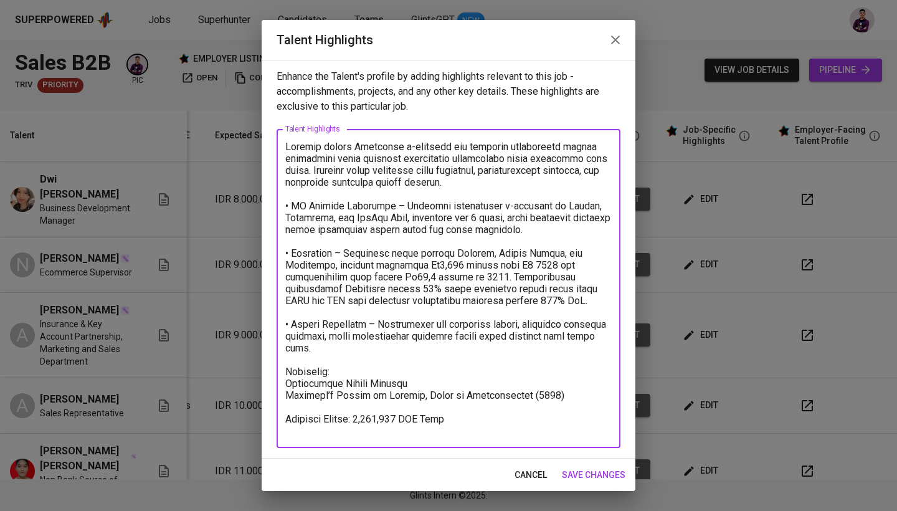
scroll to position [1, 0]
type textarea "Loremip dolors Ametconse a-elitsedd eiu temporin utlaboreetd magnaa enimadmini …"
click at [599, 478] on span "save changes" at bounding box center [594, 475] width 64 height 16
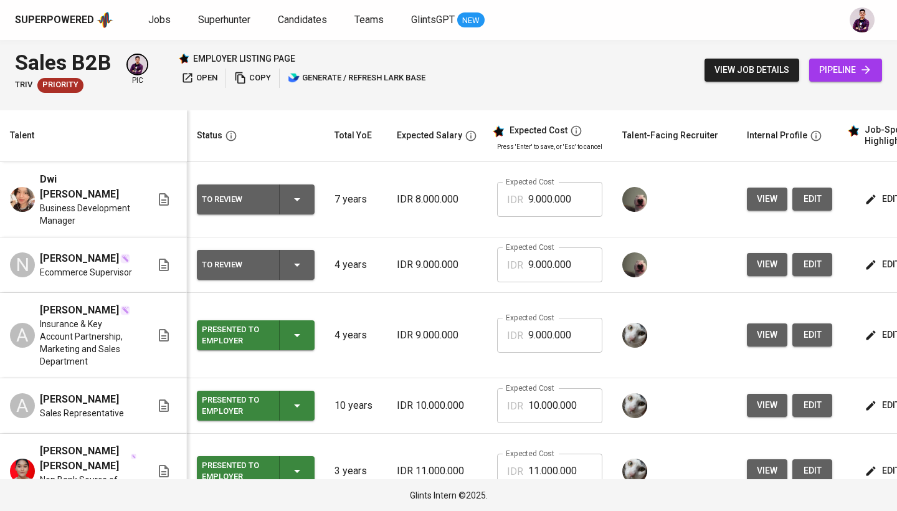
scroll to position [0, 0]
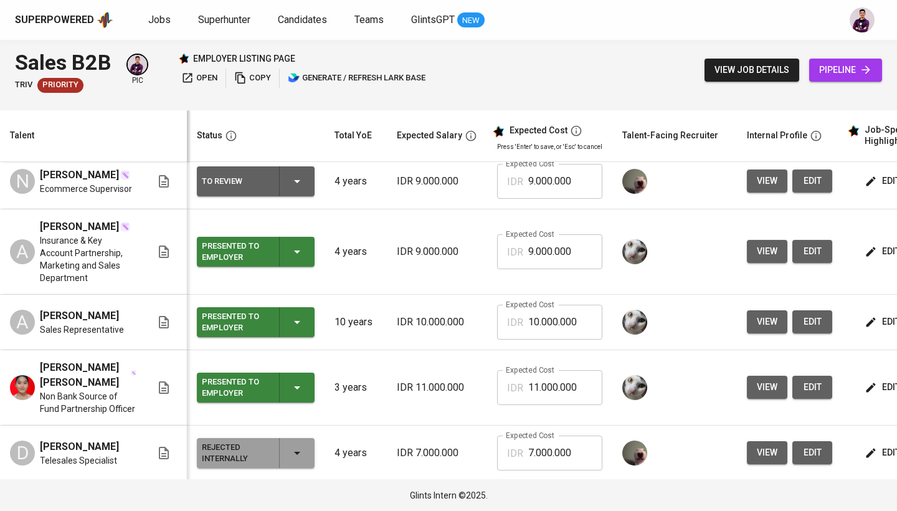
click at [302, 249] on icon "button" at bounding box center [297, 251] width 15 height 15
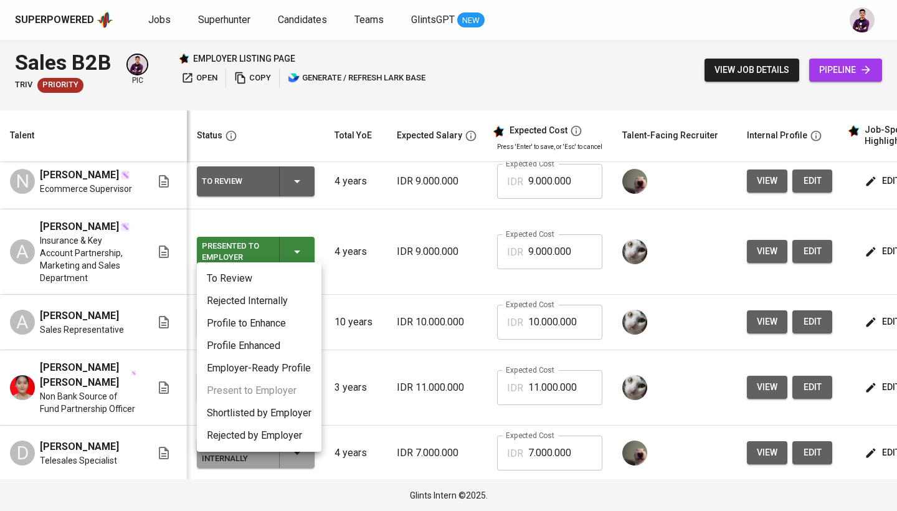
click at [302, 298] on li "Rejected Internally" at bounding box center [259, 301] width 125 height 22
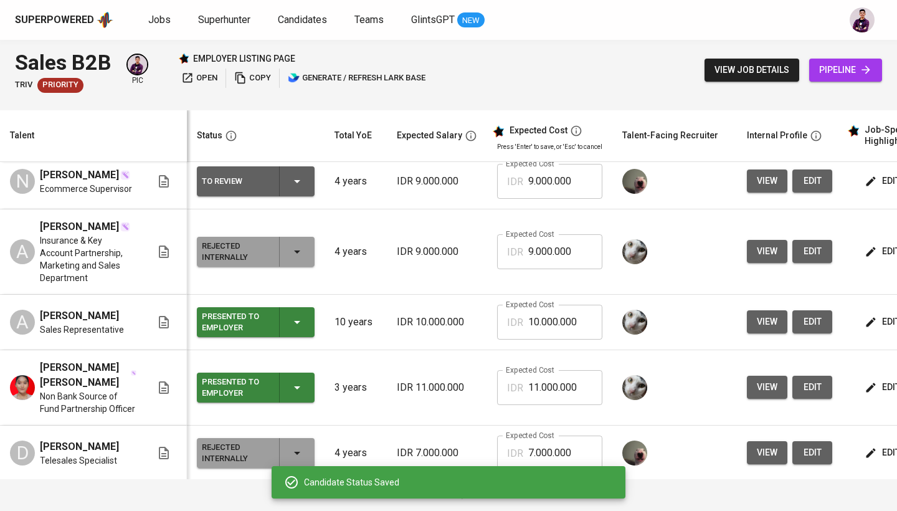
click at [307, 309] on div "Presented to Employer" at bounding box center [256, 322] width 108 height 30
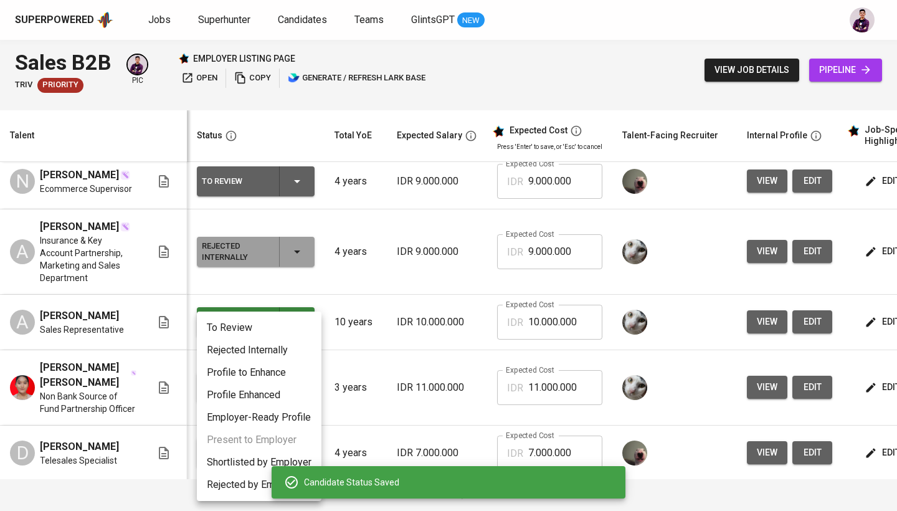
click at [305, 346] on li "Rejected Internally" at bounding box center [259, 350] width 125 height 22
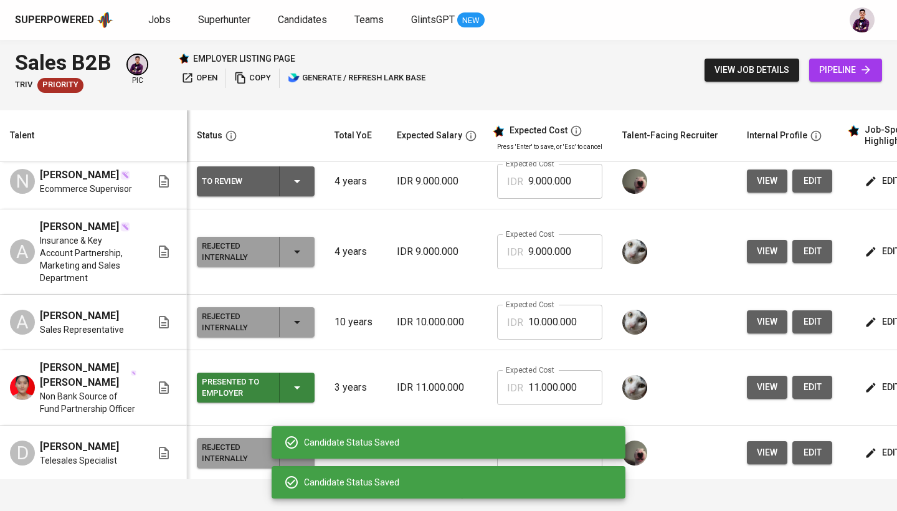
click at [305, 373] on div "Presented to Employer" at bounding box center [256, 388] width 108 height 30
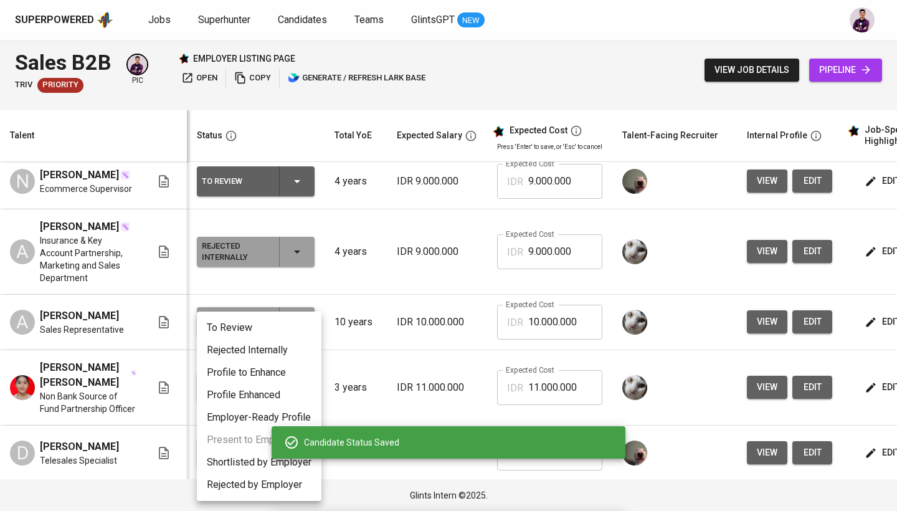
click at [296, 355] on li "Rejected Internally" at bounding box center [259, 350] width 125 height 22
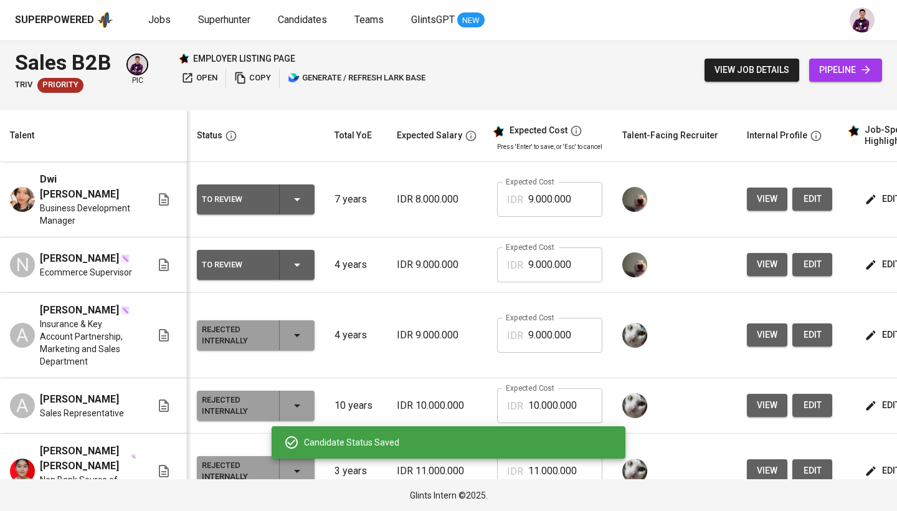
click at [285, 202] on div "To Review" at bounding box center [256, 199] width 108 height 30
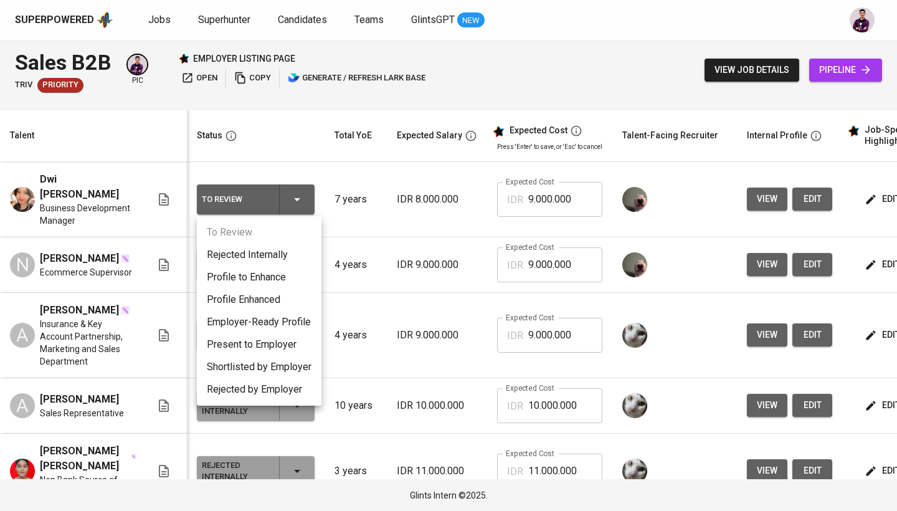
click at [300, 340] on li "Present to Employer" at bounding box center [259, 344] width 125 height 22
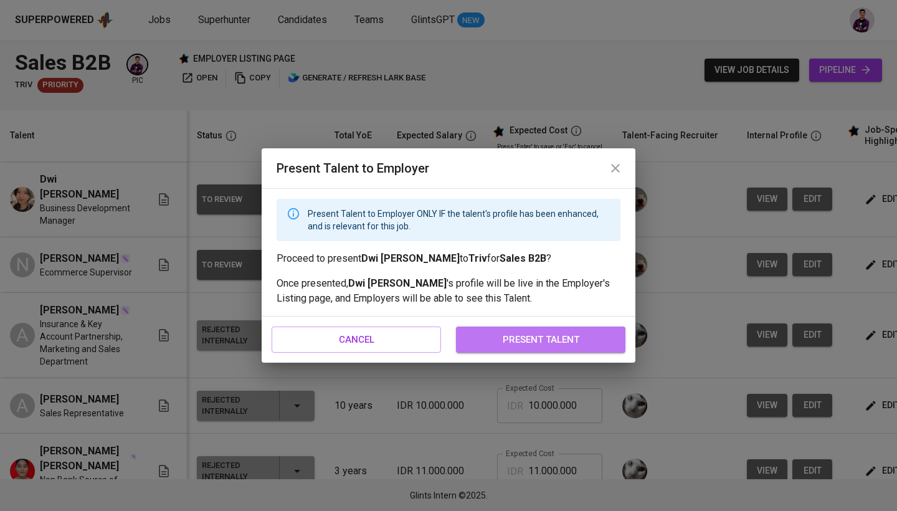
click at [603, 332] on span "present talent" at bounding box center [541, 339] width 142 height 16
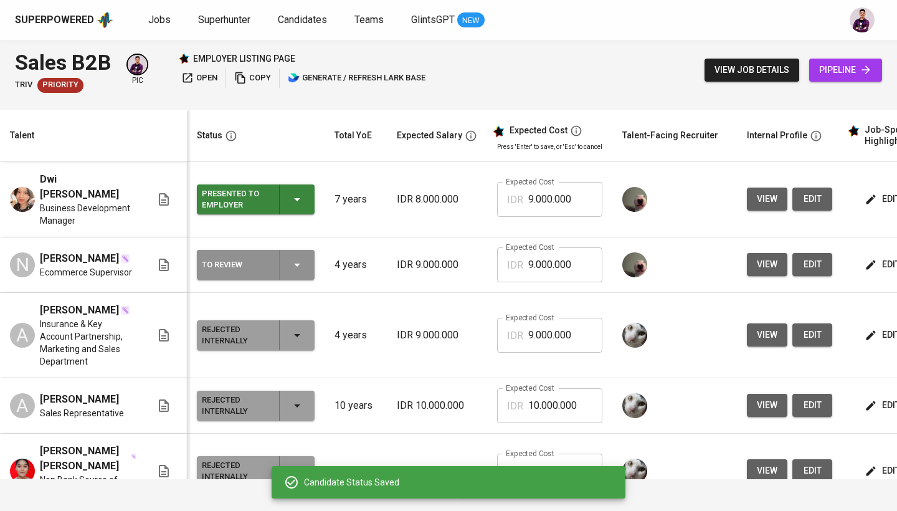
click at [304, 270] on icon "button" at bounding box center [297, 264] width 15 height 15
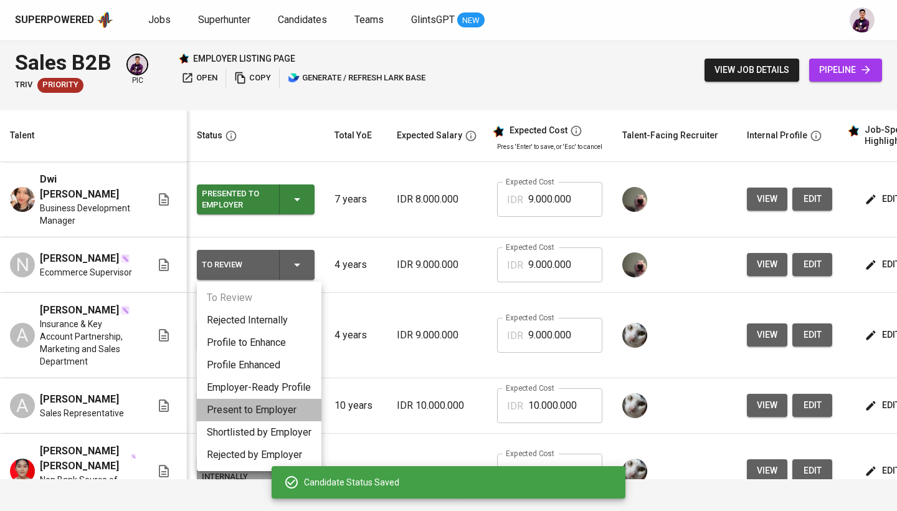
click at [286, 406] on li "Present to Employer" at bounding box center [259, 410] width 125 height 22
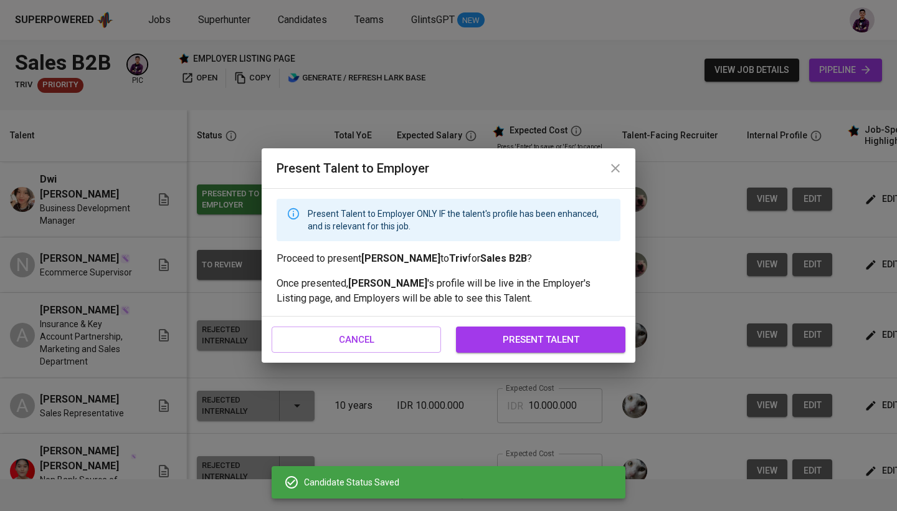
click at [571, 351] on button "present talent" at bounding box center [540, 339] width 169 height 26
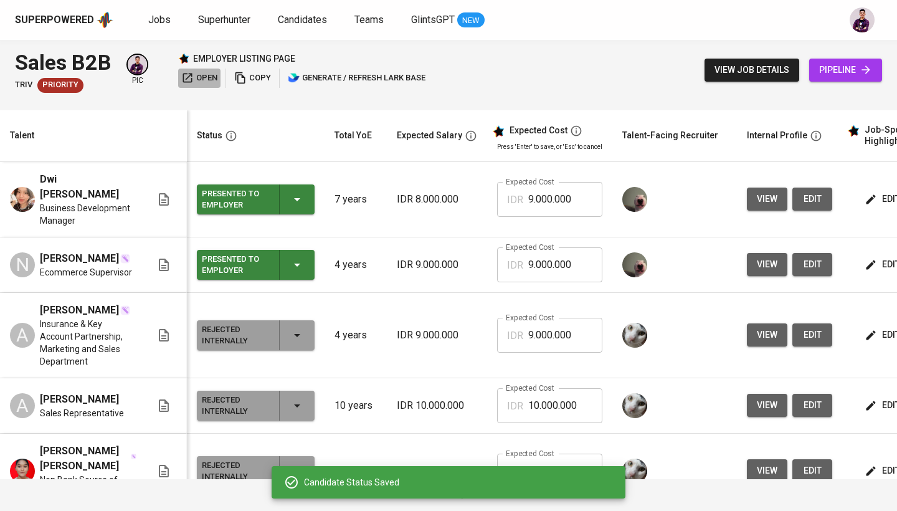
click at [202, 80] on span "open" at bounding box center [199, 78] width 36 height 14
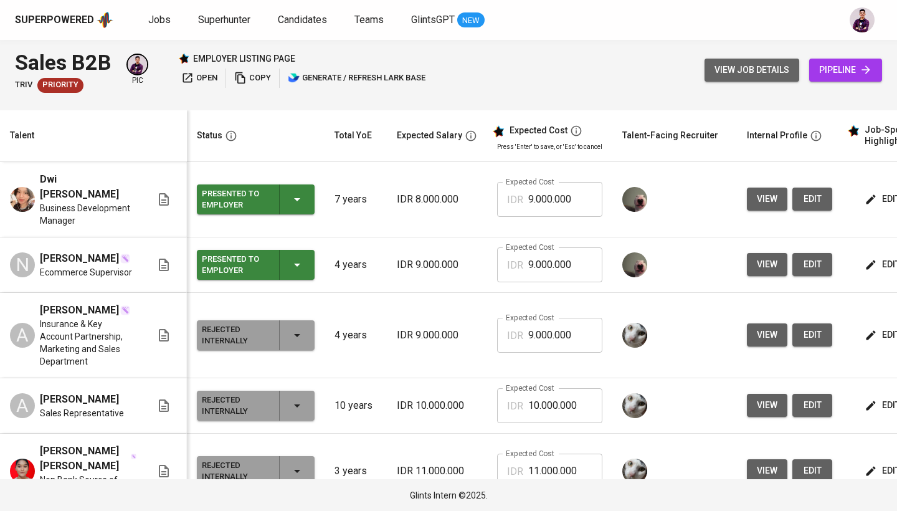
click at [762, 69] on span "view job details" at bounding box center [752, 70] width 75 height 16
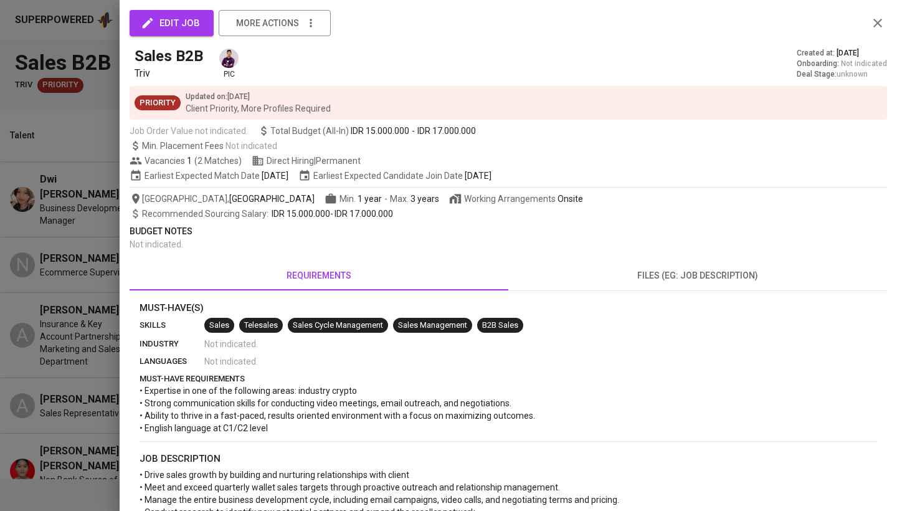
click at [183, 19] on span "edit job" at bounding box center [171, 23] width 57 height 16
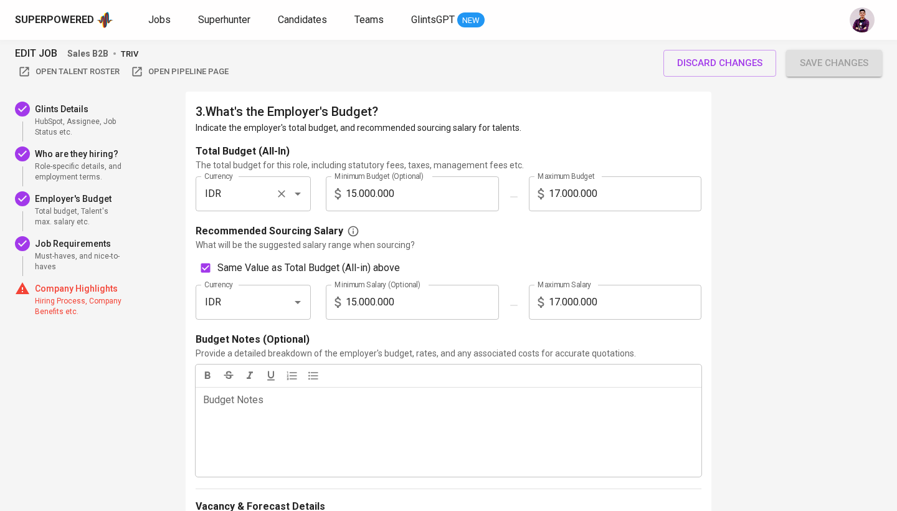
scroll to position [1053, 0]
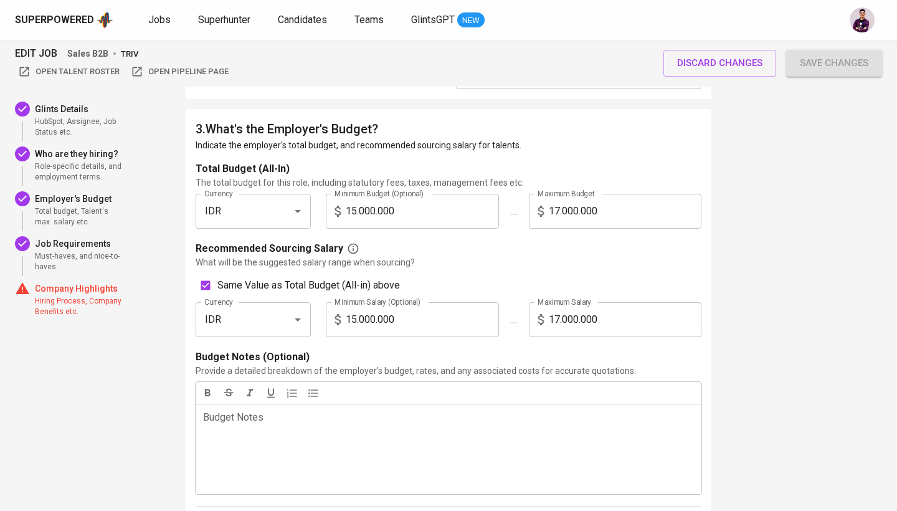
click at [392, 204] on input "15.000.000" at bounding box center [422, 211] width 153 height 35
click at [513, 276] on label "Same Value as Total Budget (All-in) above" at bounding box center [443, 285] width 498 height 24
click at [217, 276] on input "Same Value as Total Budget (All-in) above" at bounding box center [206, 285] width 24 height 24
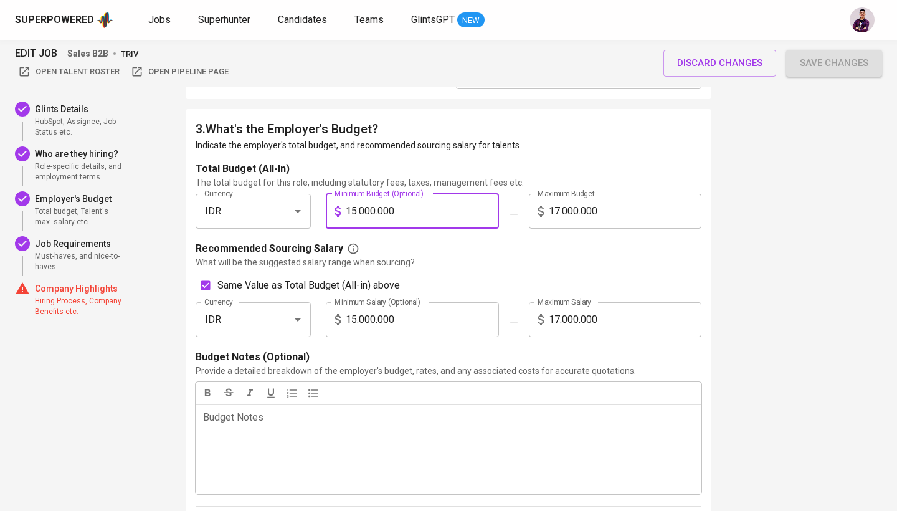
checkbox input "true"
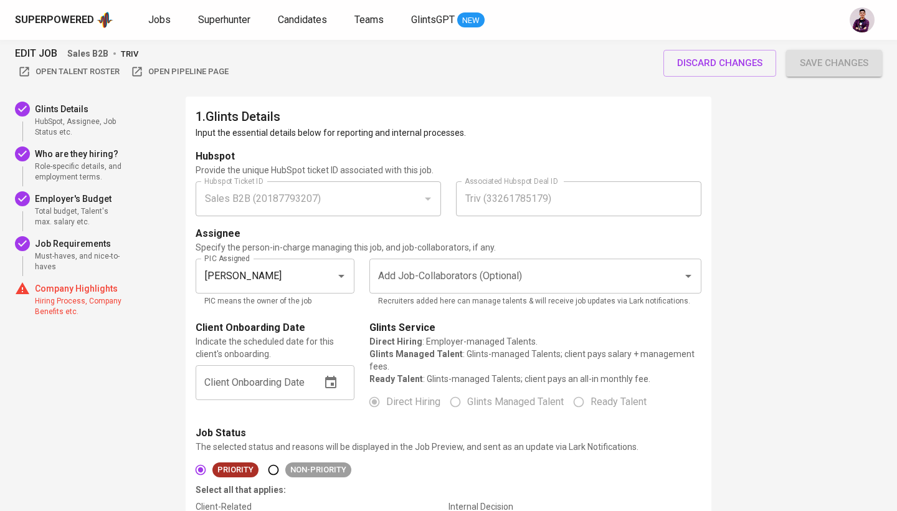
scroll to position [0, 0]
